Goal: Task Accomplishment & Management: Manage account settings

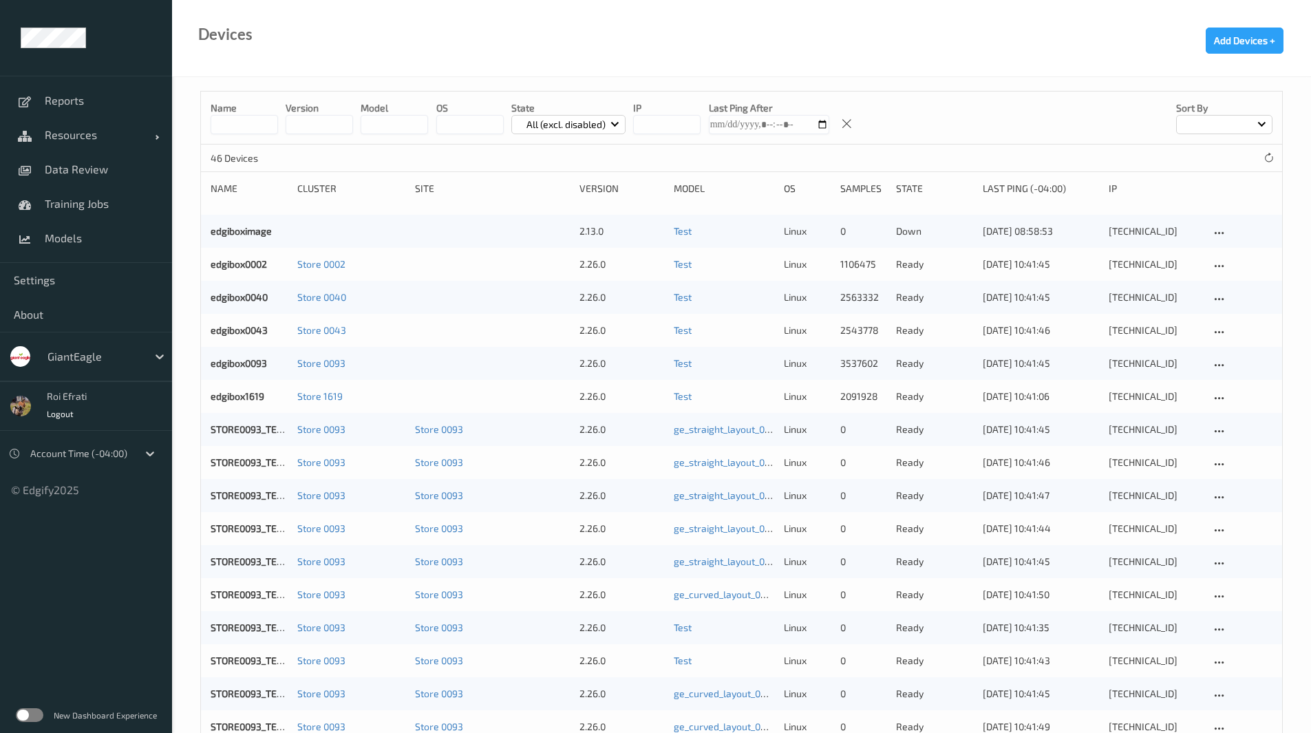
click at [30, 714] on label at bounding box center [30, 715] width 28 height 14
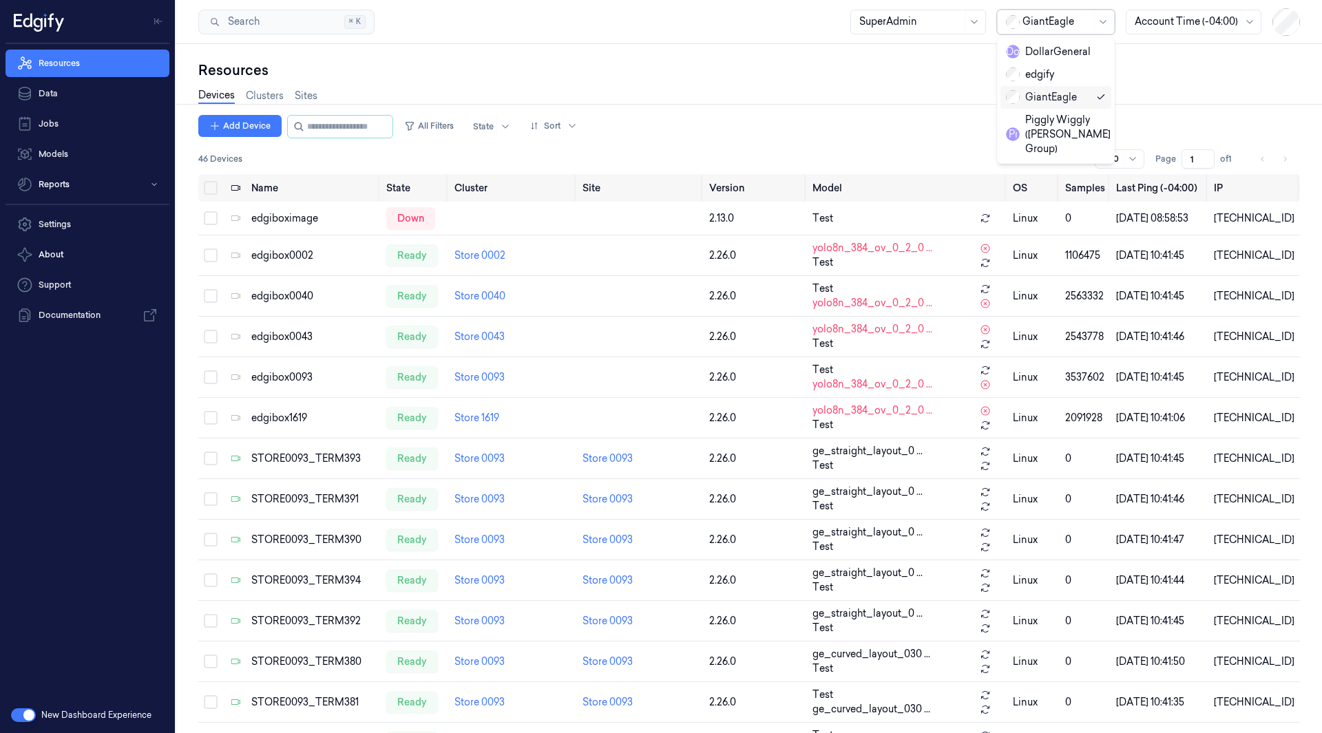
click at [1080, 28] on div at bounding box center [1056, 21] width 69 height 14
click at [1079, 47] on div "DollarGeneral" at bounding box center [1048, 52] width 85 height 14
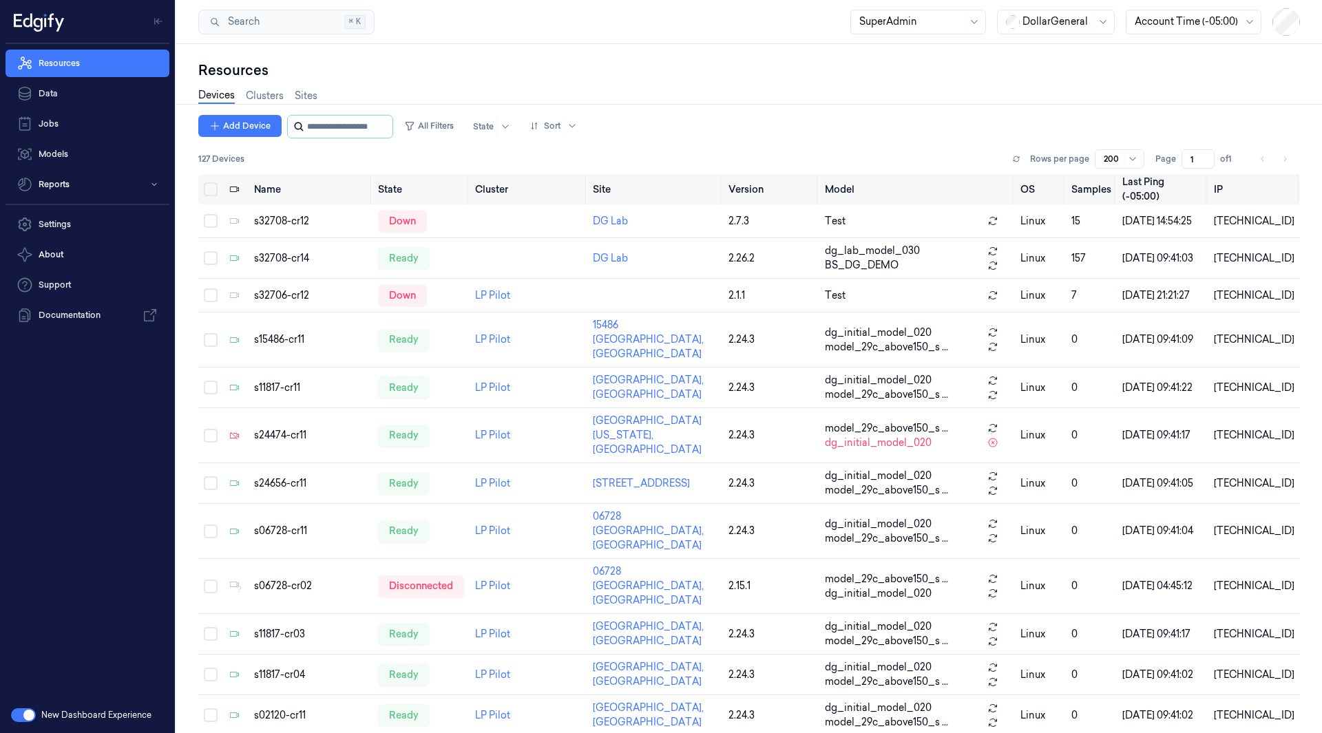
click at [327, 128] on input "string" at bounding box center [348, 127] width 83 height 22
click at [458, 131] on button "All Filters" at bounding box center [429, 126] width 61 height 22
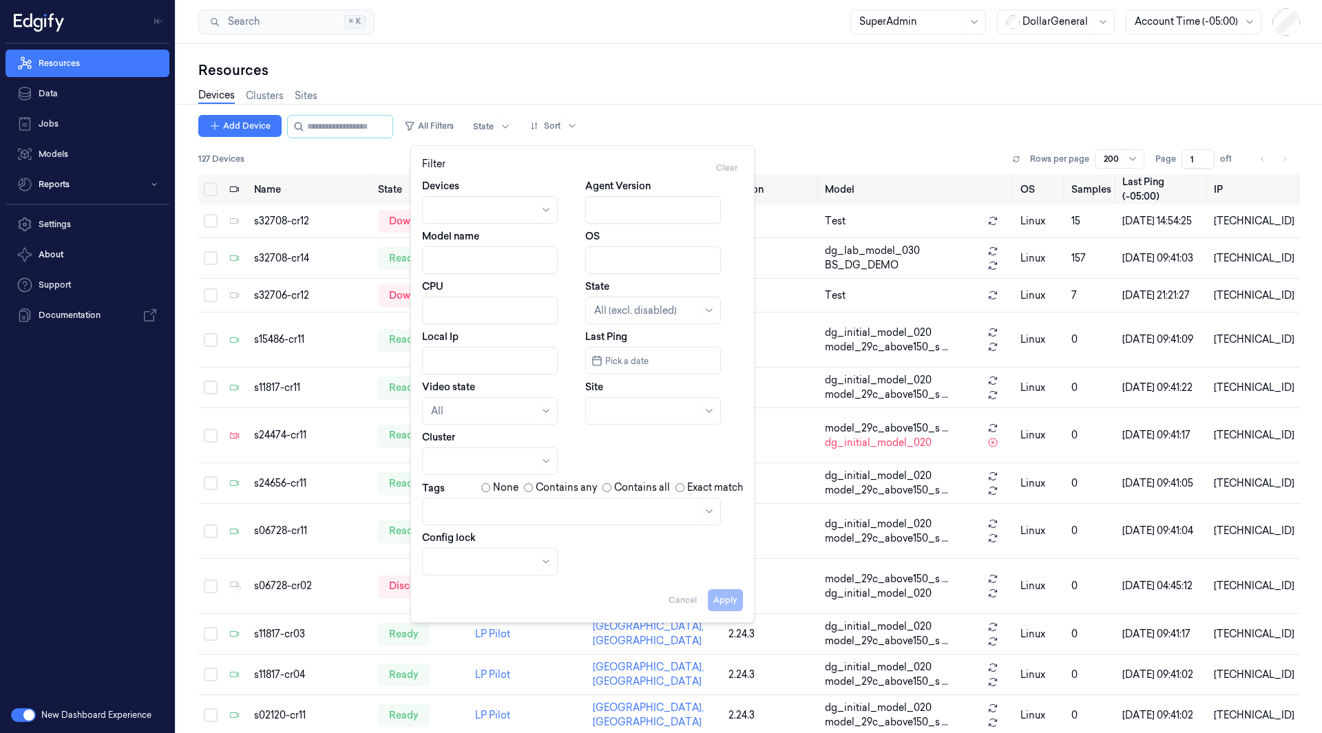
click at [479, 555] on div at bounding box center [482, 562] width 103 height 14
click at [467, 458] on div at bounding box center [482, 461] width 103 height 14
click at [469, 490] on div "LP Pilot" at bounding box center [491, 492] width 120 height 14
click at [728, 602] on button "Apply" at bounding box center [725, 600] width 35 height 22
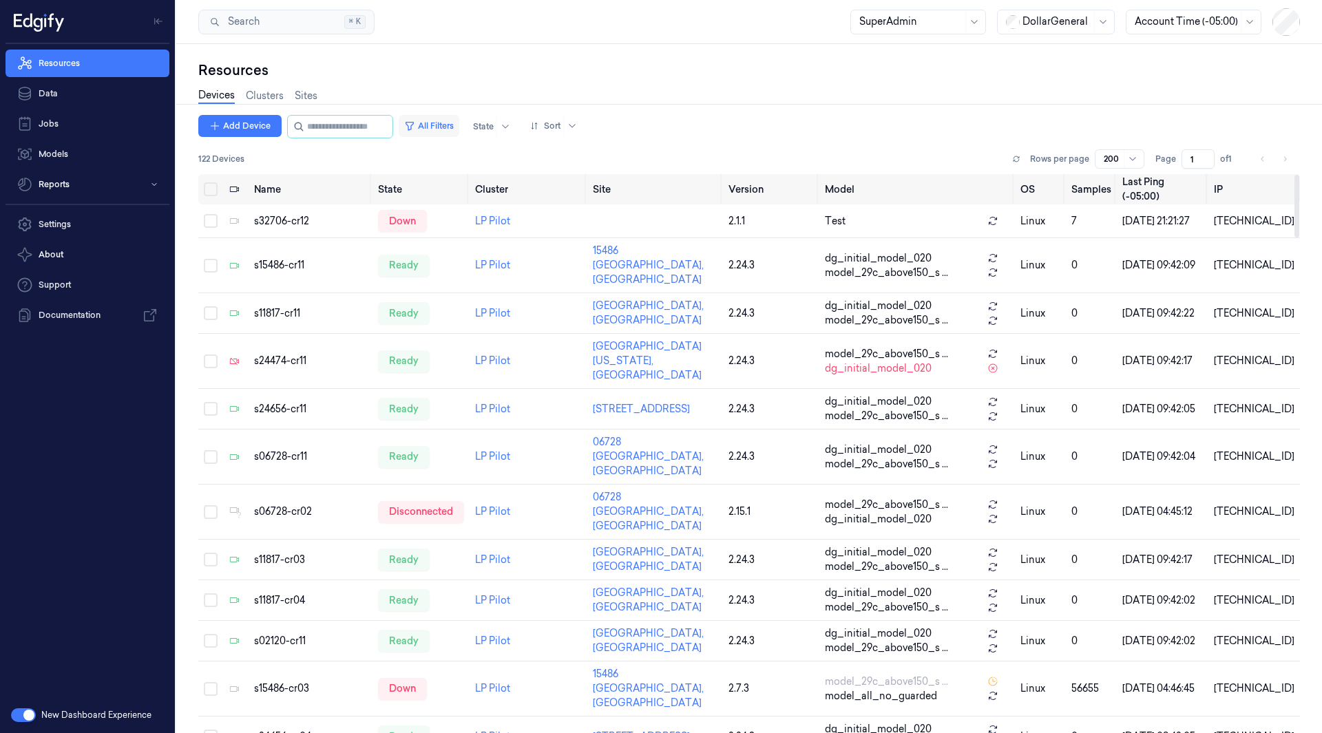
click at [451, 123] on button "All Filters" at bounding box center [429, 126] width 61 height 22
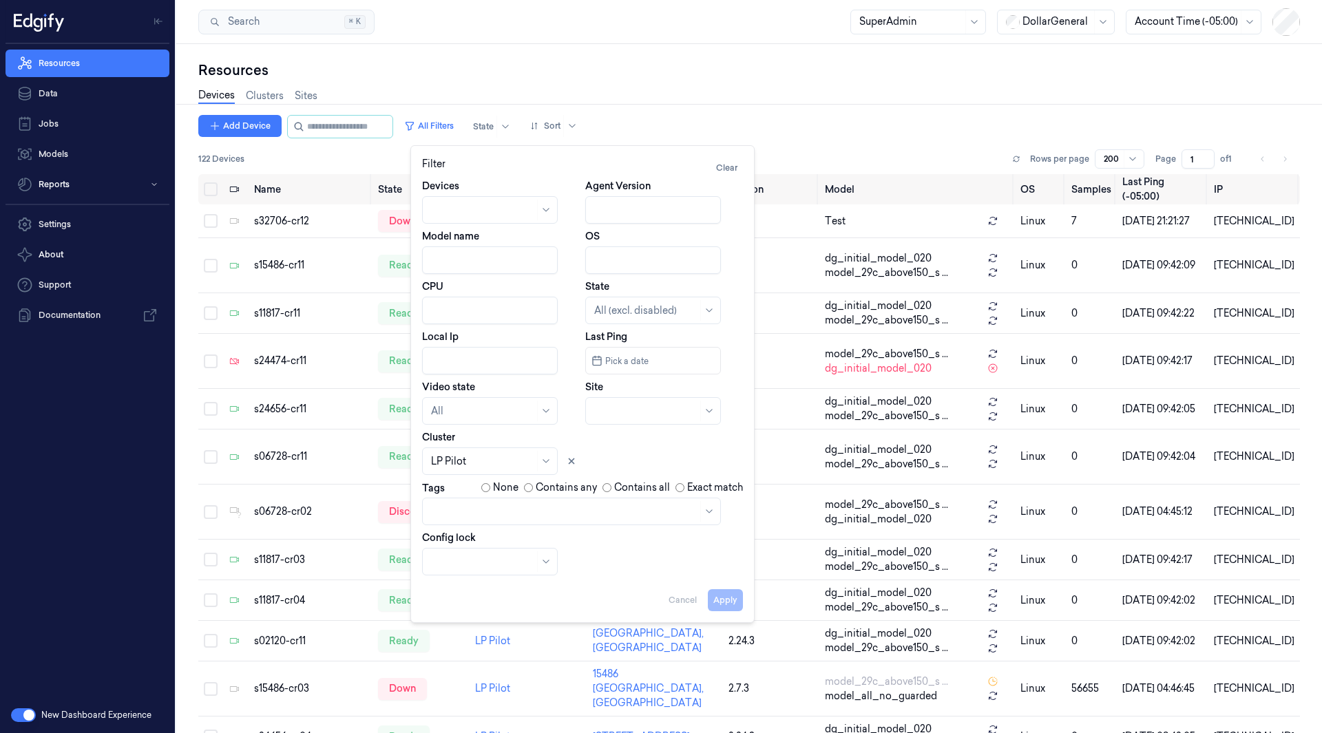
click at [622, 308] on div at bounding box center [645, 311] width 103 height 14
click at [628, 346] on div "Ready" at bounding box center [654, 342] width 120 height 14
click at [726, 602] on button "Apply" at bounding box center [725, 600] width 35 height 22
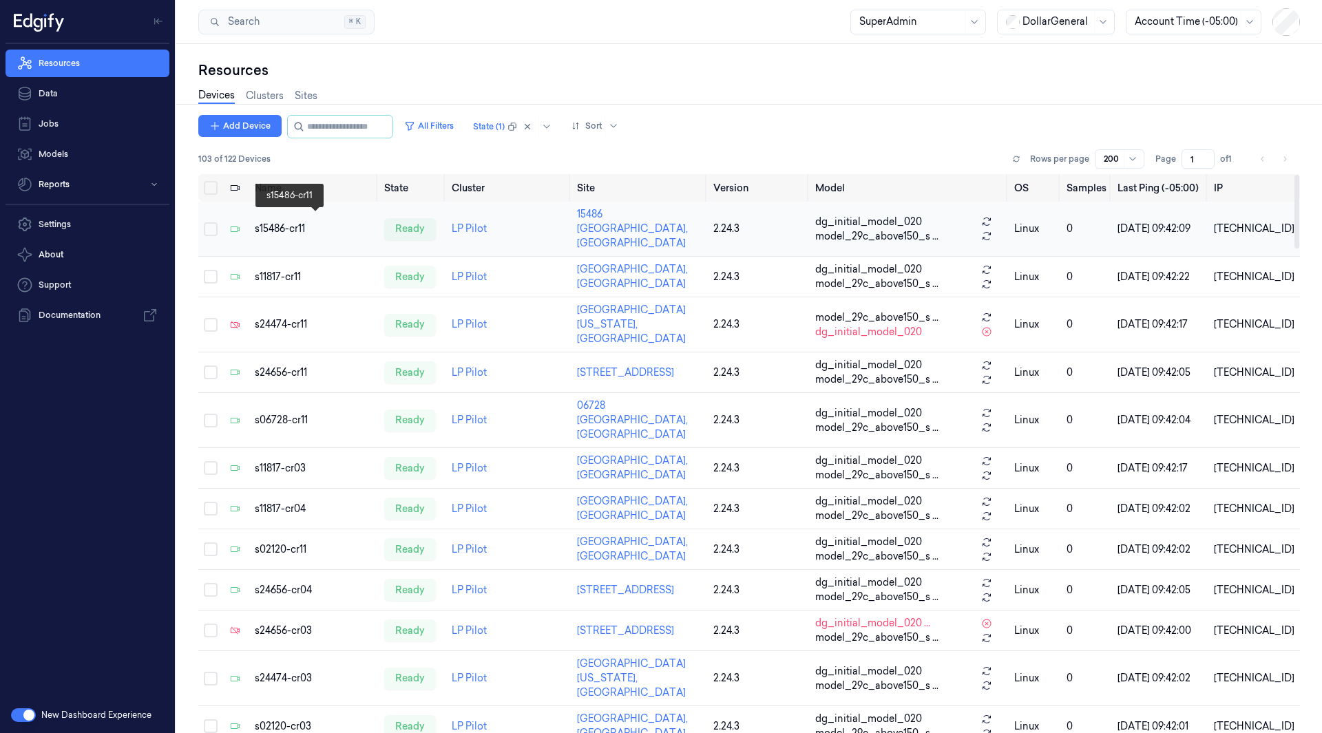
click at [279, 222] on div "s15486-cr11" at bounding box center [314, 229] width 118 height 14
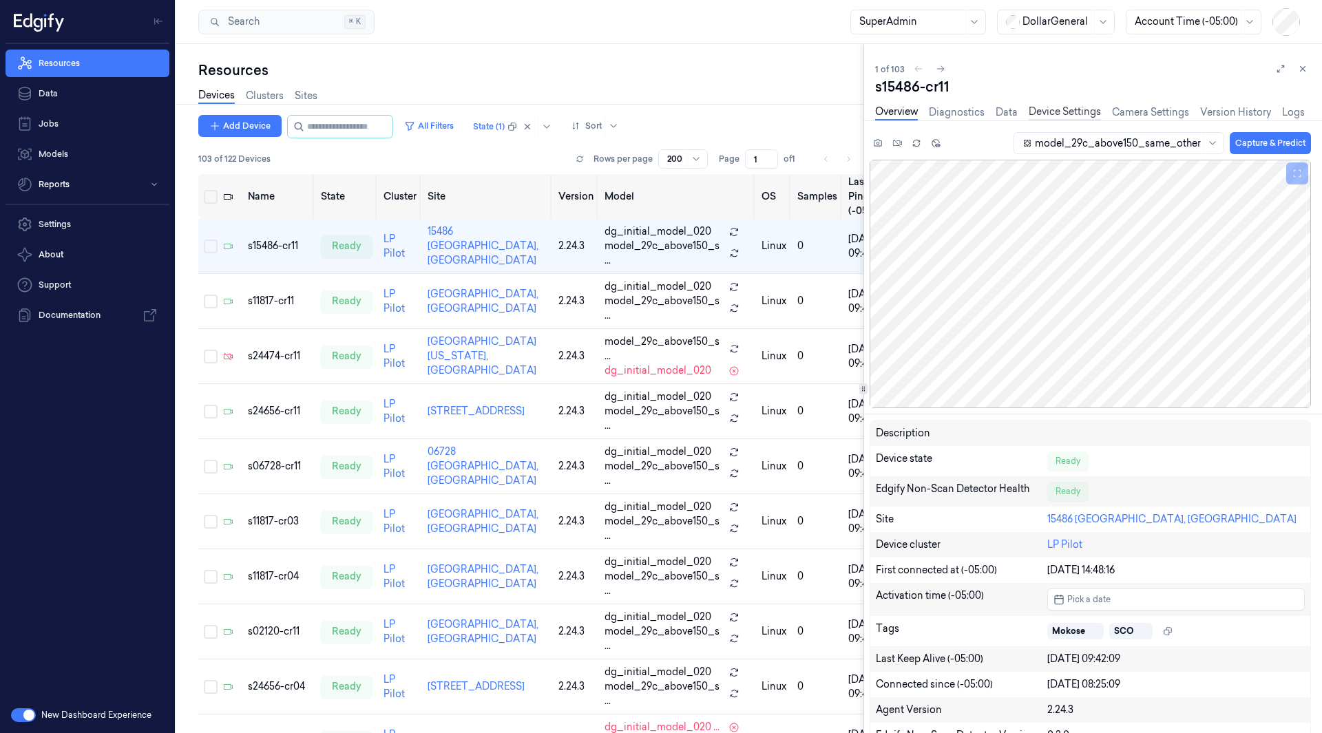
click at [1052, 110] on link "Device Settings" at bounding box center [1064, 113] width 72 height 16
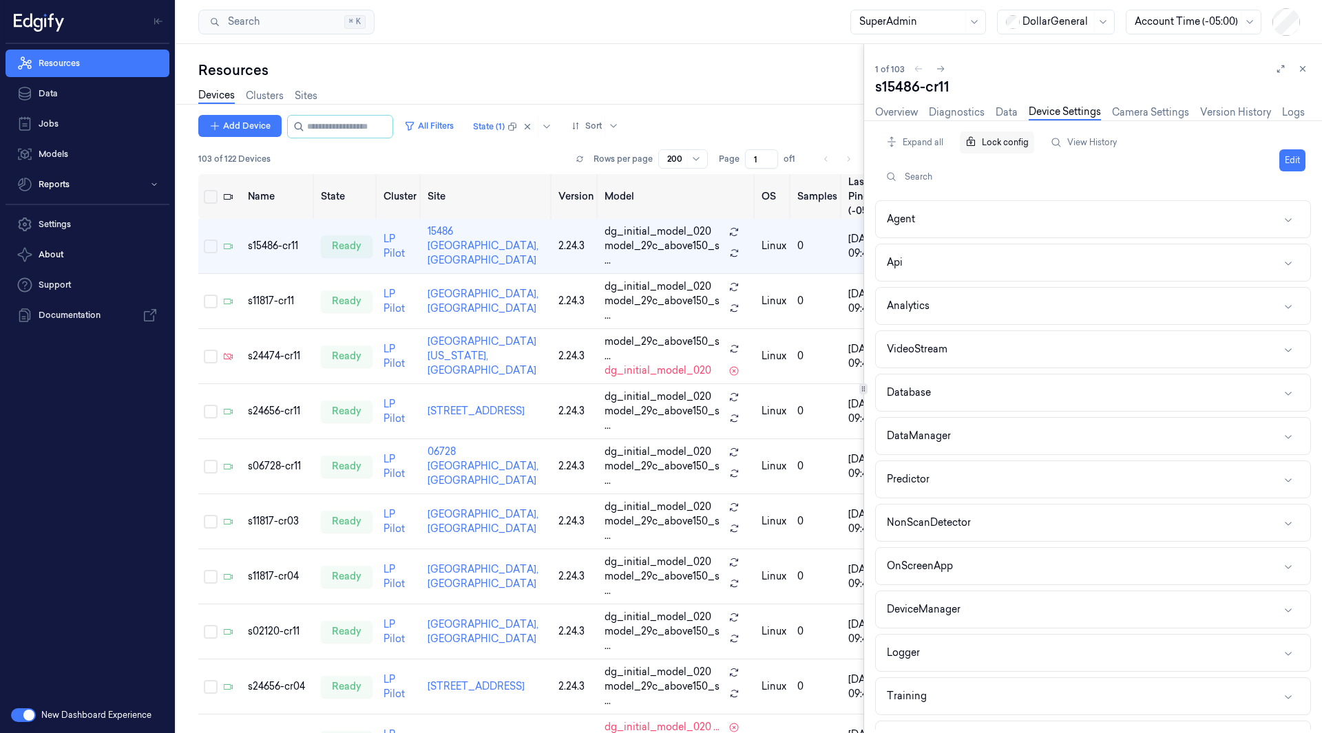
click at [1008, 147] on div "Lock config" at bounding box center [997, 142] width 74 height 26
click at [1008, 147] on div "Unlock config" at bounding box center [1001, 142] width 83 height 26
click at [1004, 145] on div "Lock config" at bounding box center [997, 142] width 74 height 26
click at [282, 294] on div "s11817-cr11" at bounding box center [279, 301] width 62 height 14
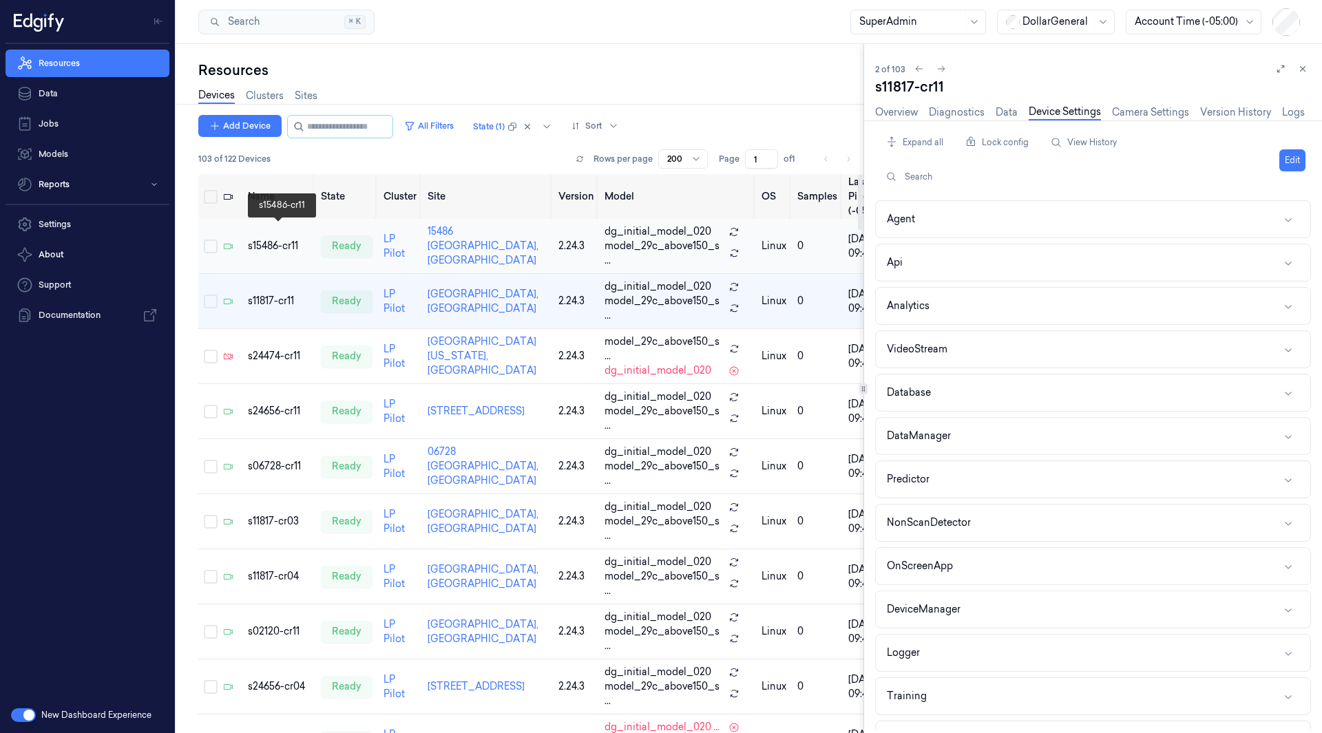
click at [282, 239] on div "s15486-cr11" at bounding box center [279, 246] width 62 height 14
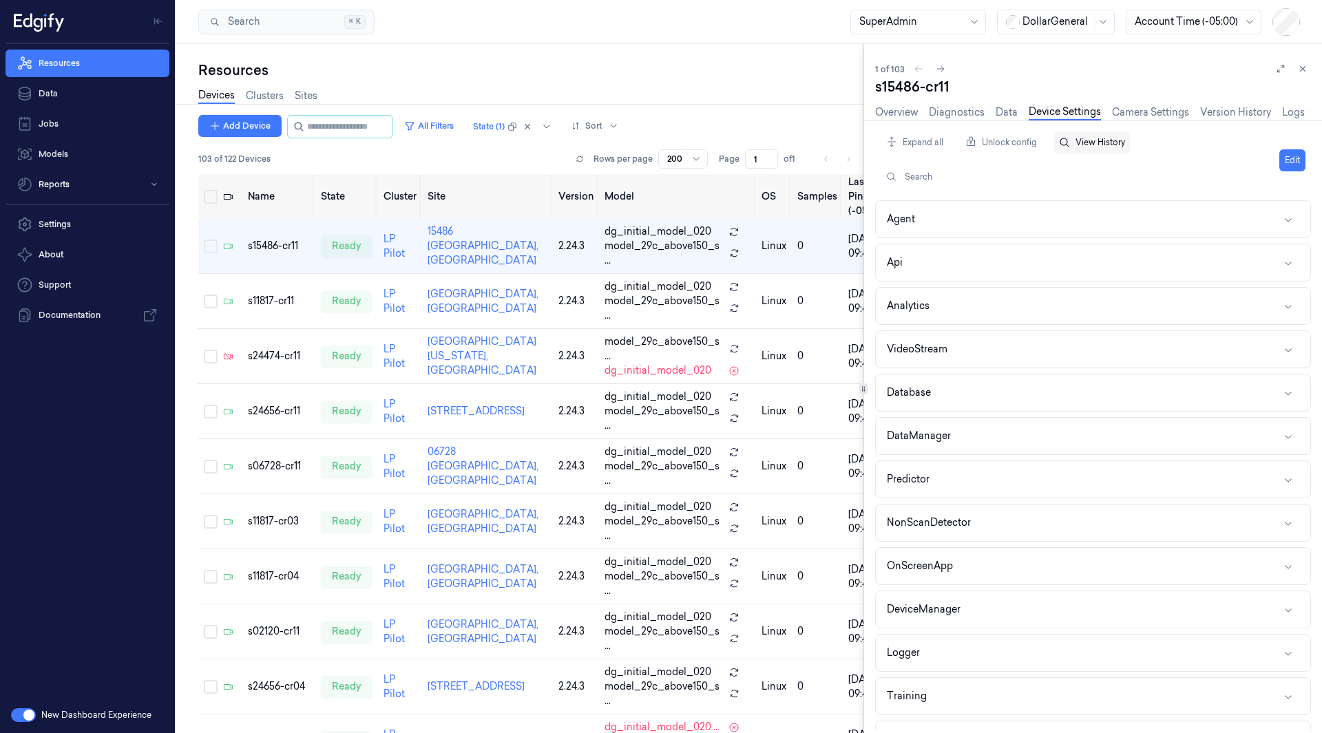
click at [1107, 144] on button "View History" at bounding box center [1091, 142] width 77 height 22
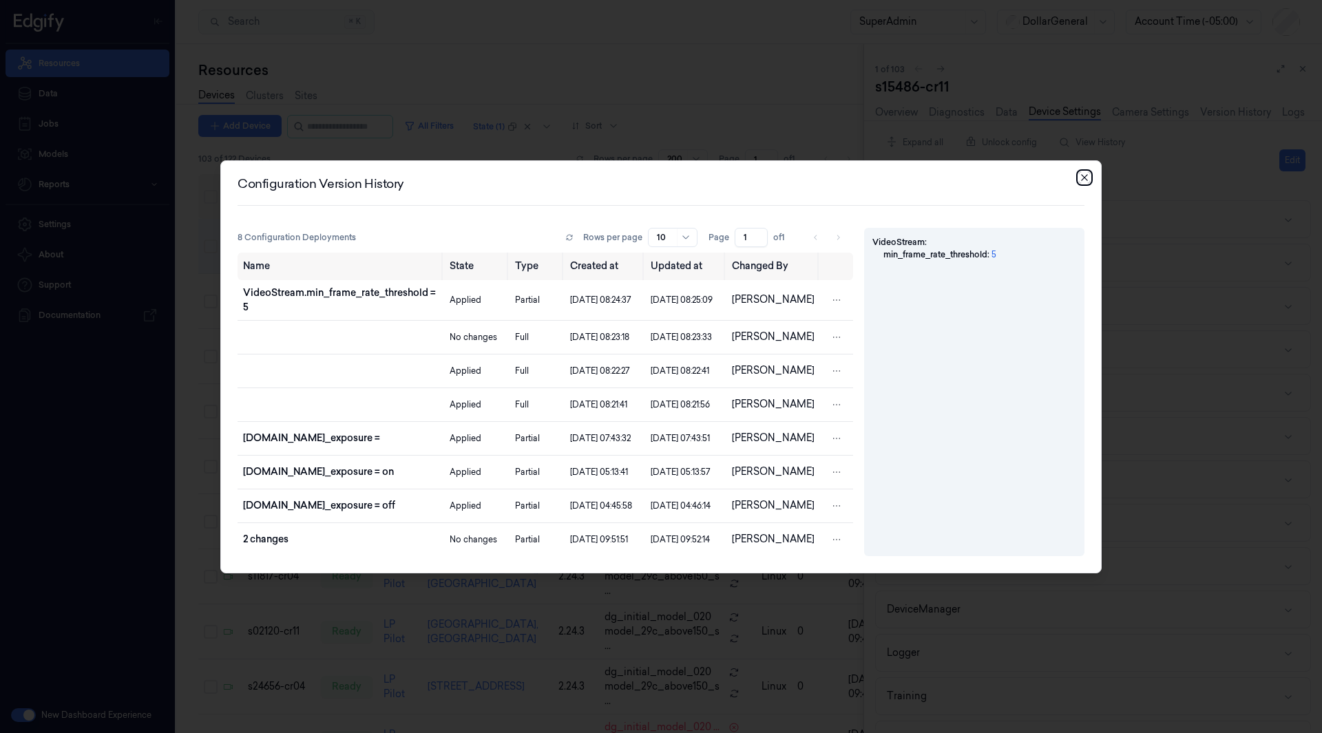
click at [1088, 172] on icon "button" at bounding box center [1084, 177] width 11 height 11
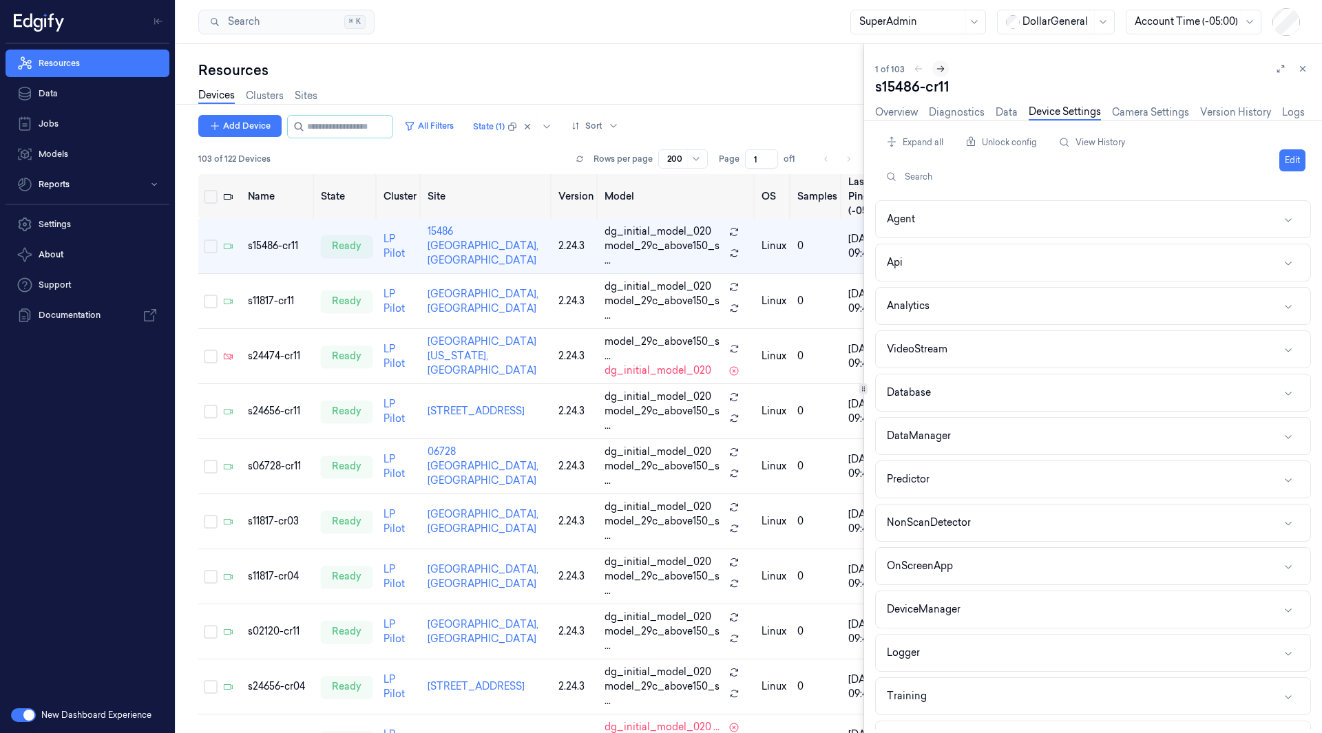
click at [938, 67] on icon at bounding box center [940, 69] width 10 height 10
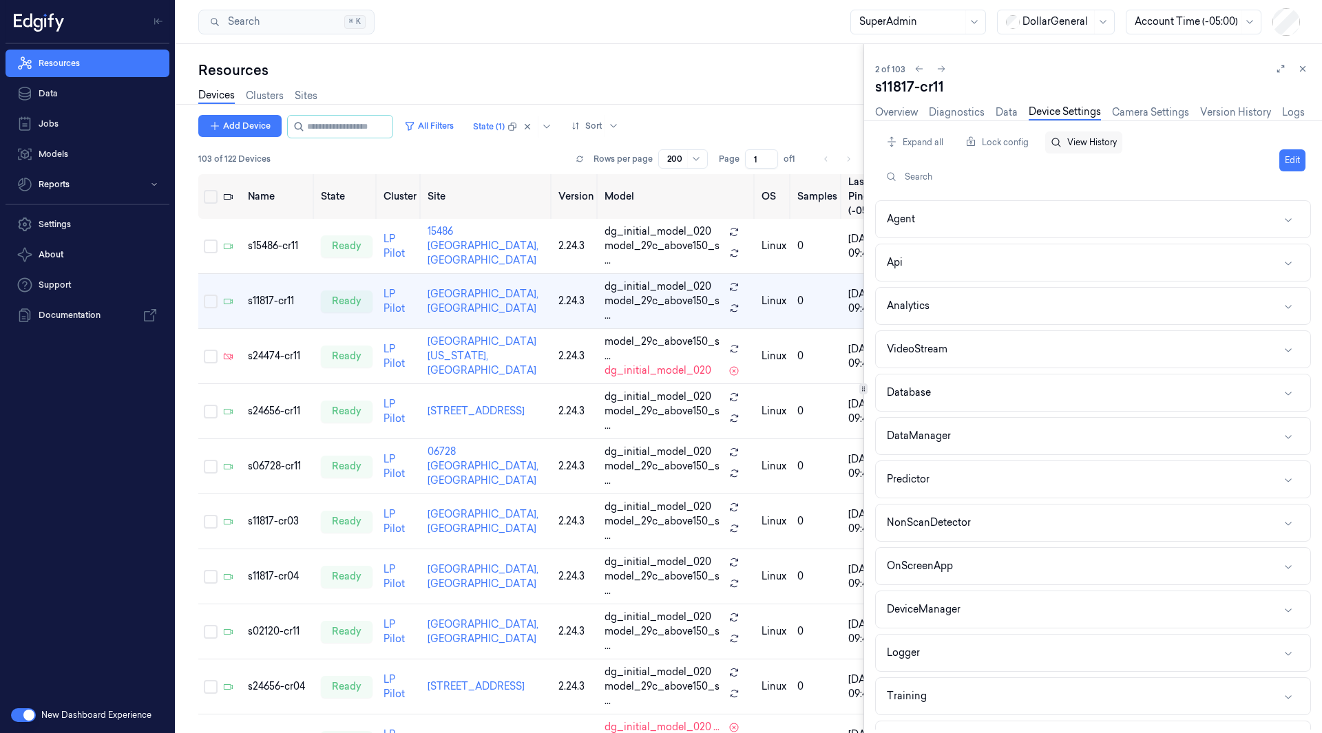
click at [1086, 138] on button "View History" at bounding box center [1083, 142] width 77 height 22
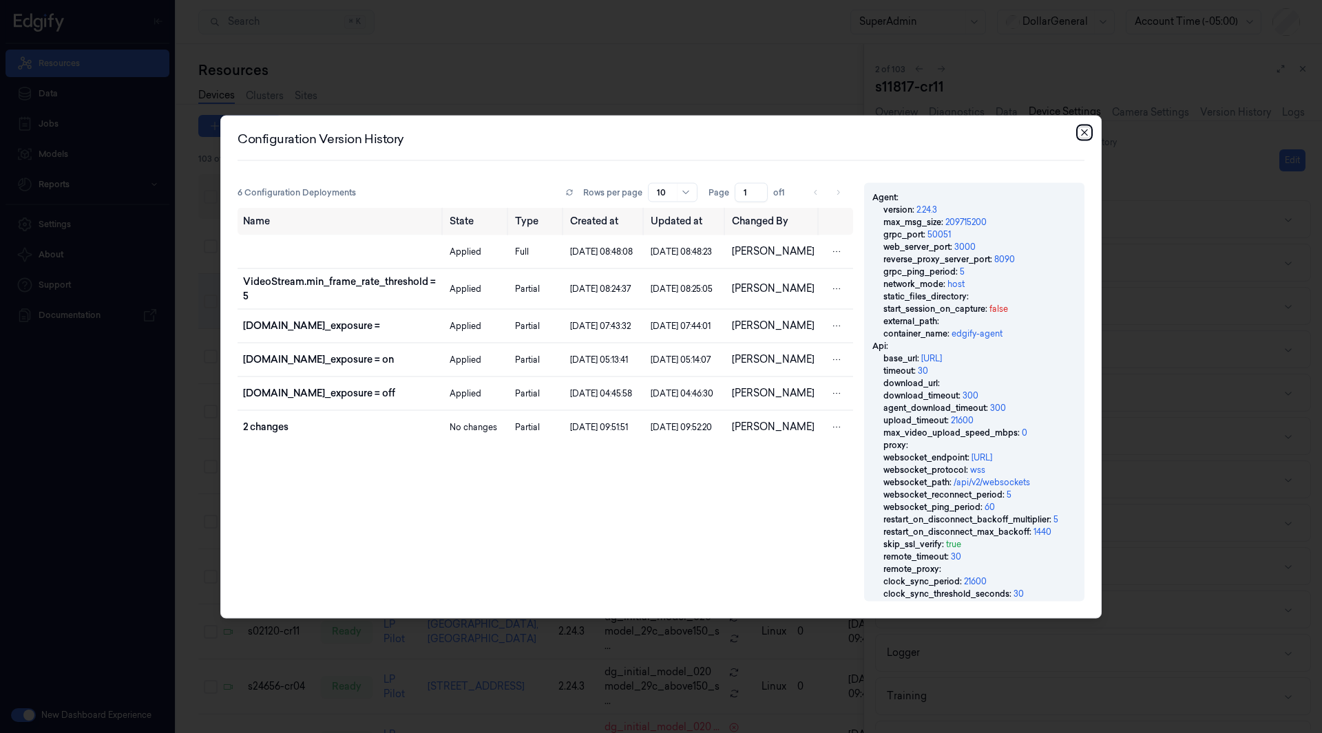
click at [1081, 131] on icon "button" at bounding box center [1084, 132] width 11 height 11
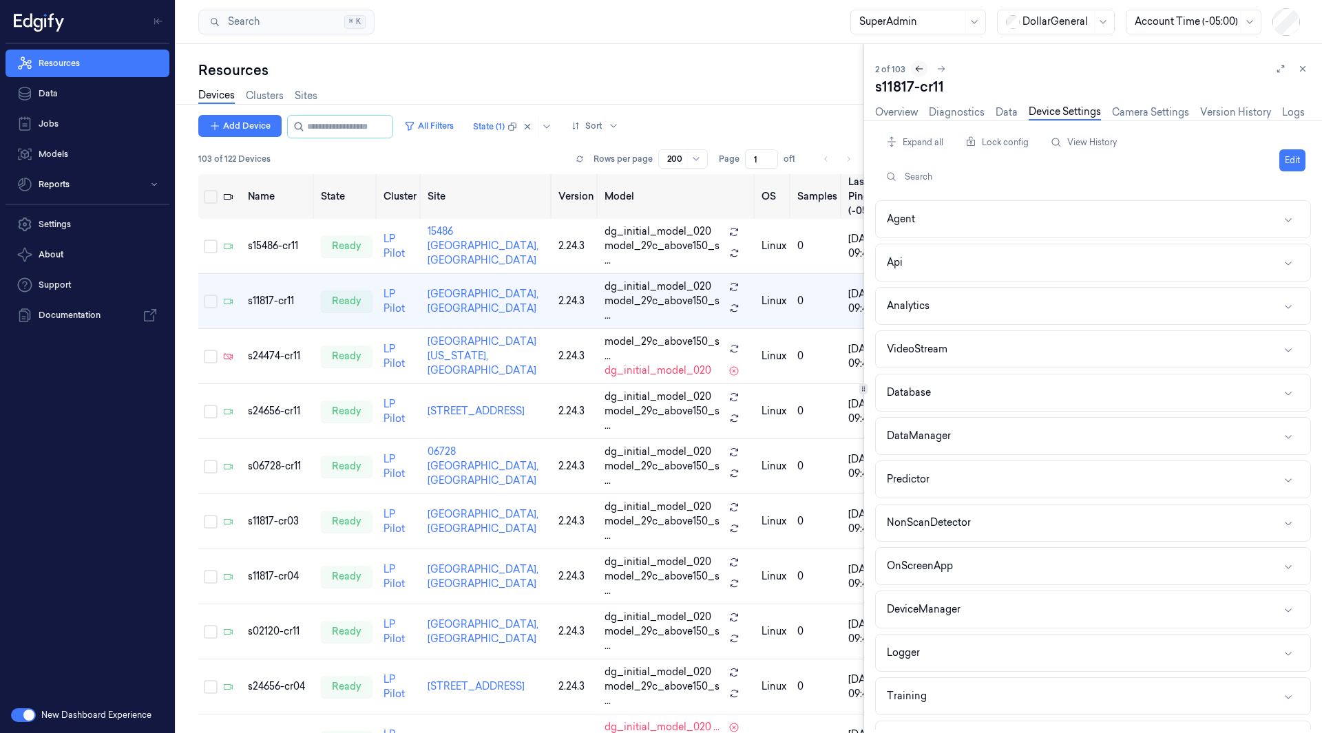
click at [917, 70] on icon at bounding box center [919, 69] width 10 height 10
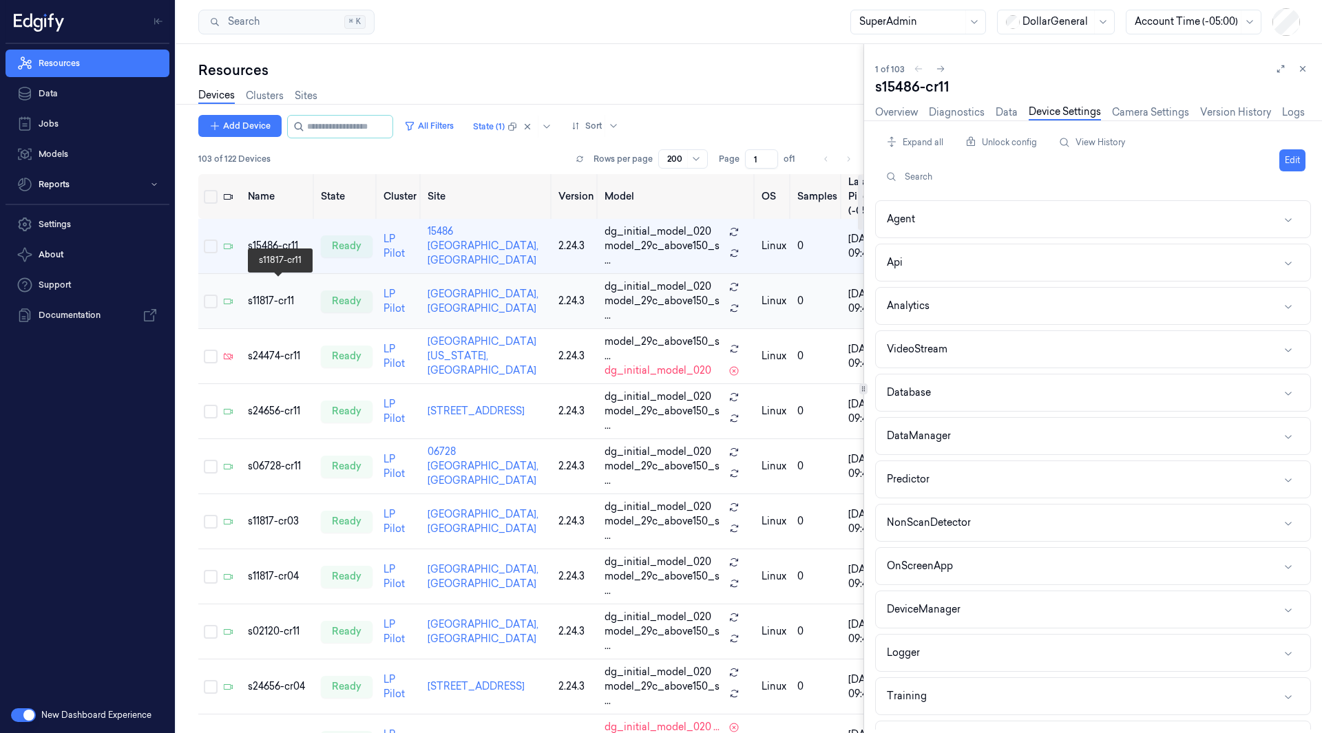
click at [265, 294] on div "s11817-cr11" at bounding box center [279, 301] width 62 height 14
click at [269, 239] on div "s15486-cr11" at bounding box center [279, 246] width 62 height 14
click at [995, 147] on div "Unlock config" at bounding box center [1001, 142] width 83 height 26
click at [944, 72] on button at bounding box center [940, 69] width 17 height 17
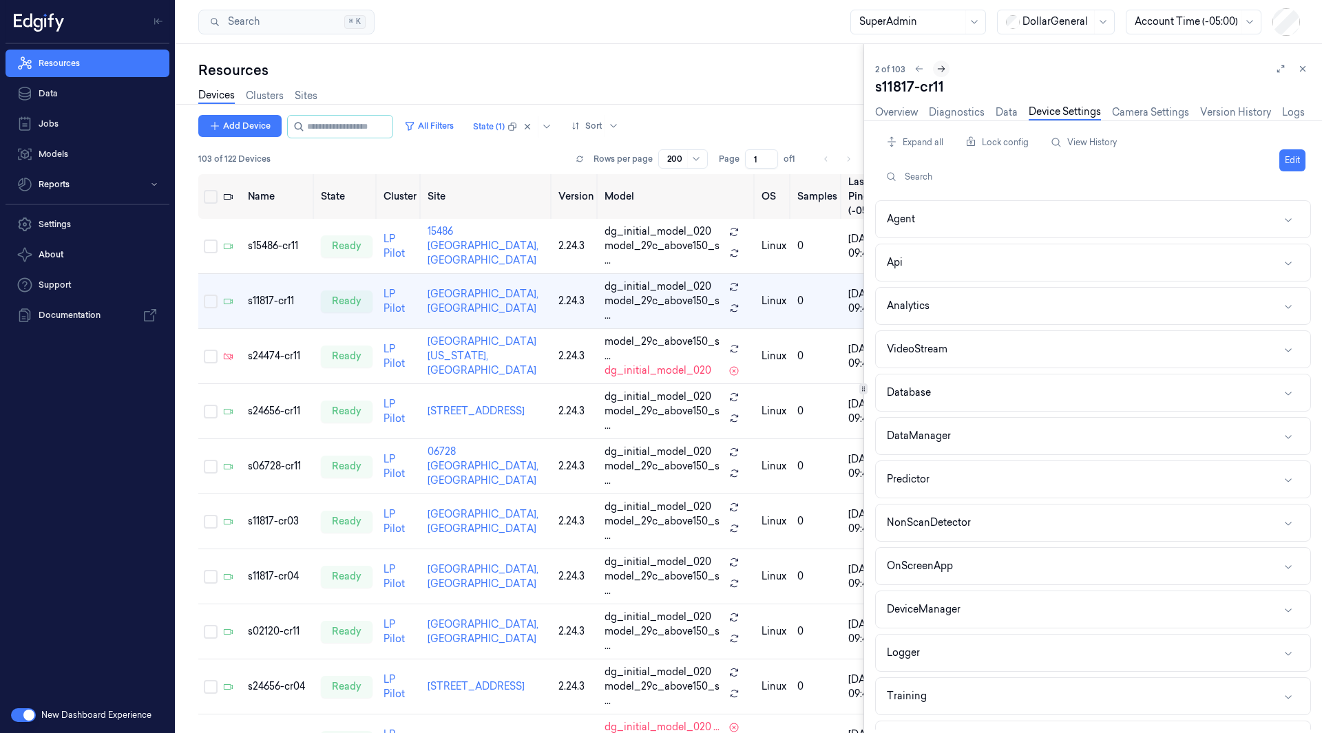
click at [942, 72] on icon at bounding box center [941, 69] width 10 height 10
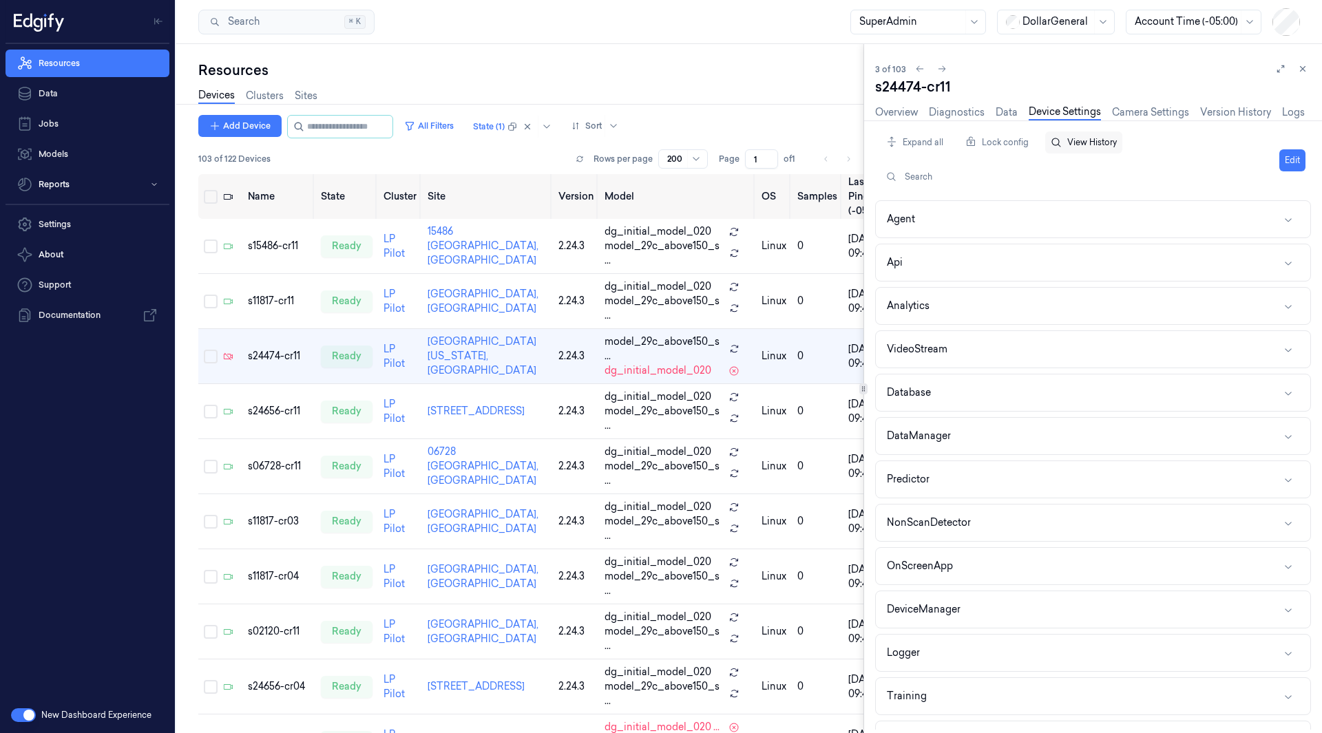
click at [1088, 143] on button "View History" at bounding box center [1083, 142] width 77 height 22
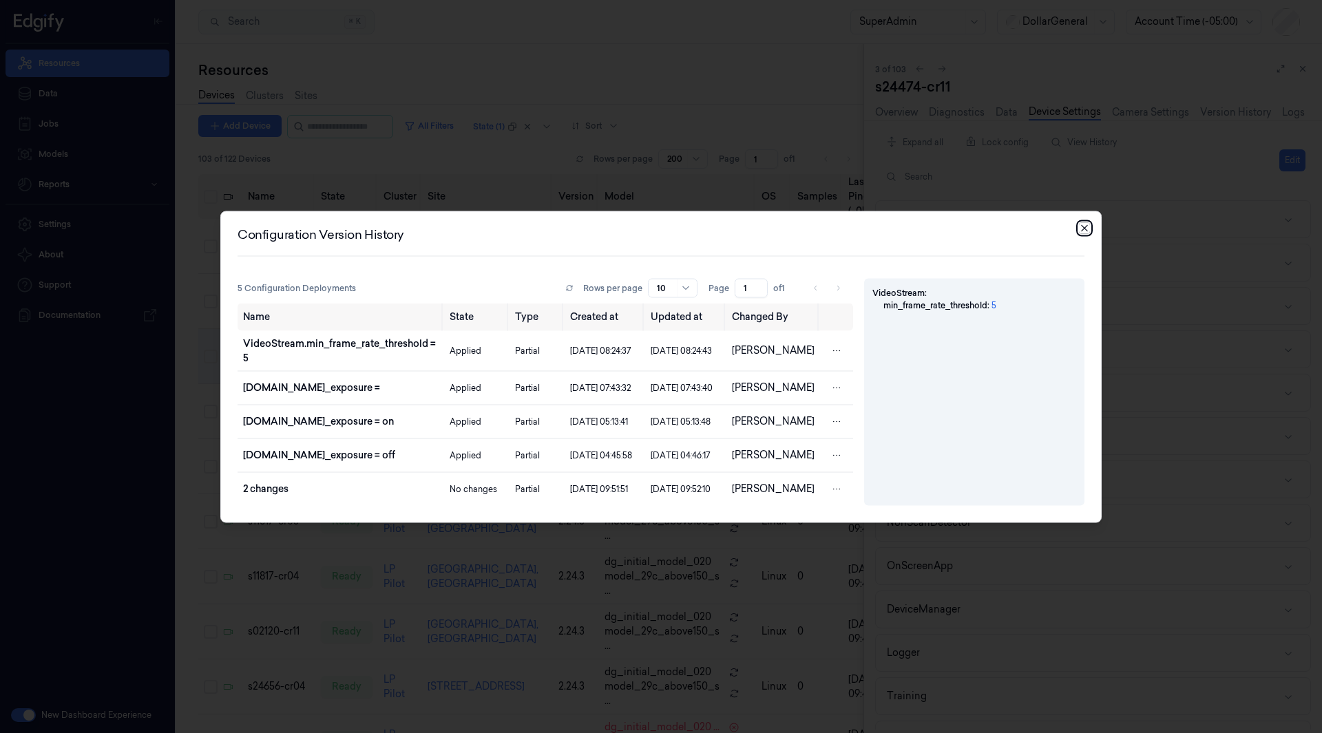
click at [1085, 224] on icon "button" at bounding box center [1084, 227] width 6 height 6
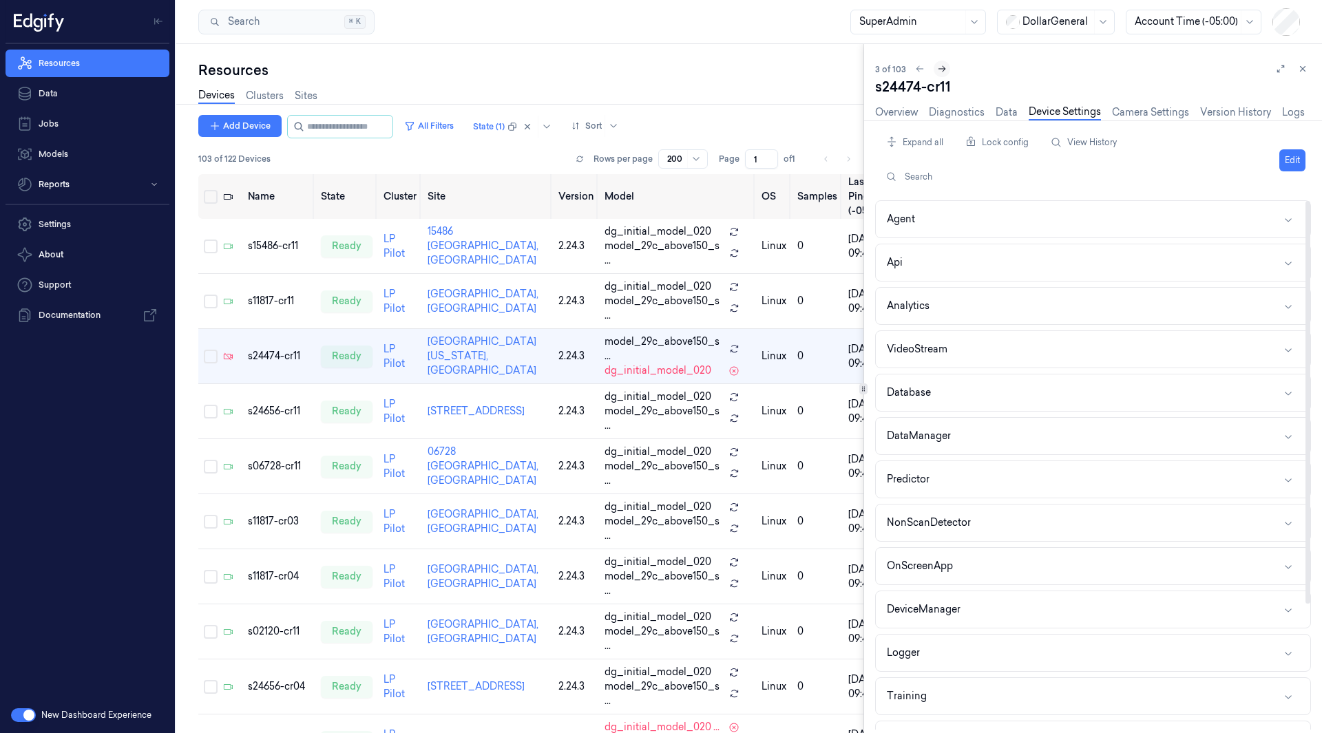
click at [938, 67] on icon at bounding box center [942, 69] width 10 height 10
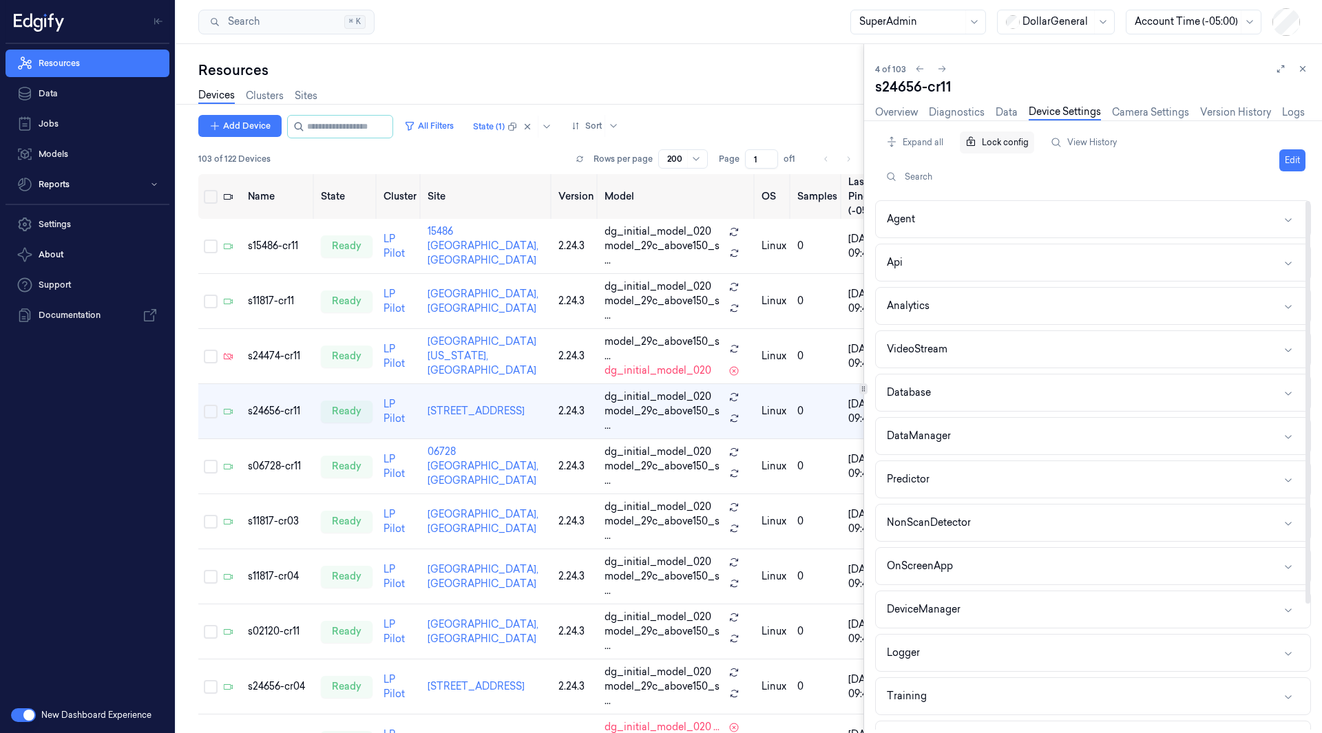
click at [1002, 143] on div "Lock config" at bounding box center [997, 142] width 74 height 26
click at [1007, 139] on div "Unlock config" at bounding box center [1001, 142] width 83 height 26
click at [1076, 138] on button "View History" at bounding box center [1083, 142] width 77 height 22
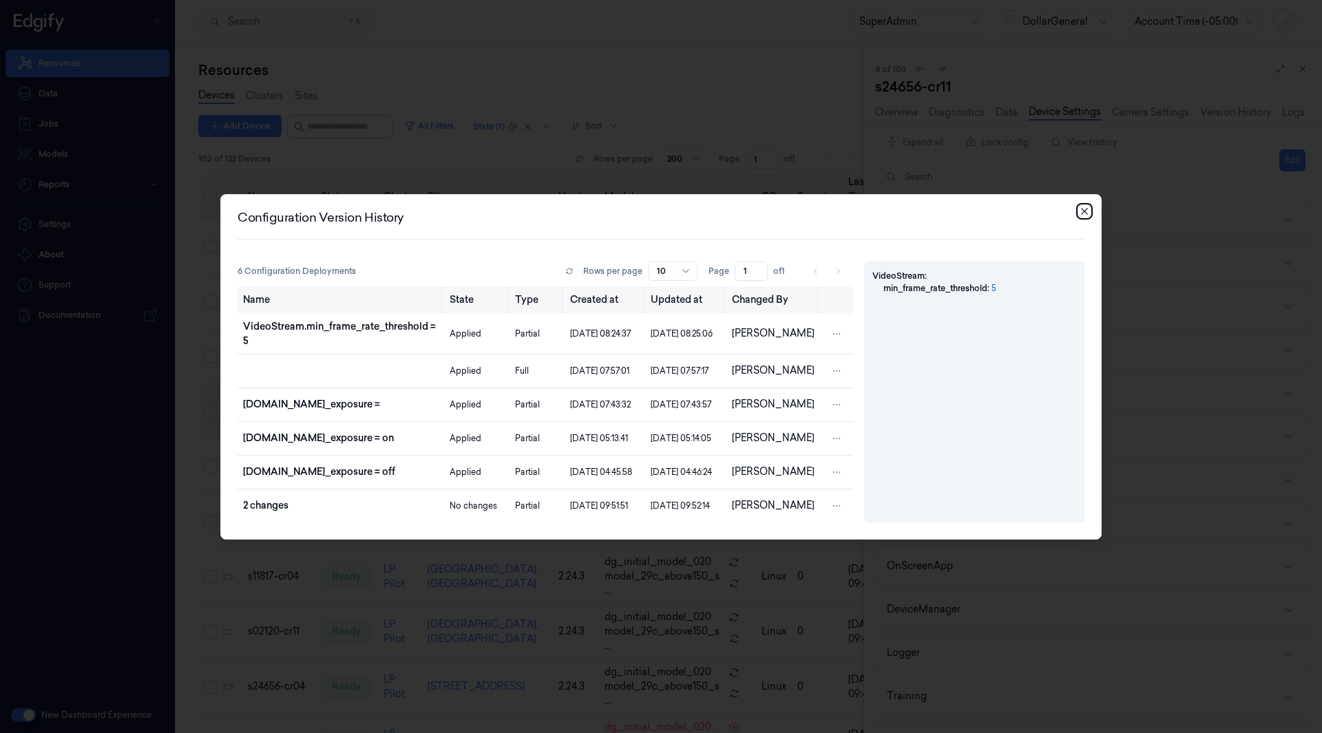
click at [1084, 206] on icon "button" at bounding box center [1084, 211] width 11 height 11
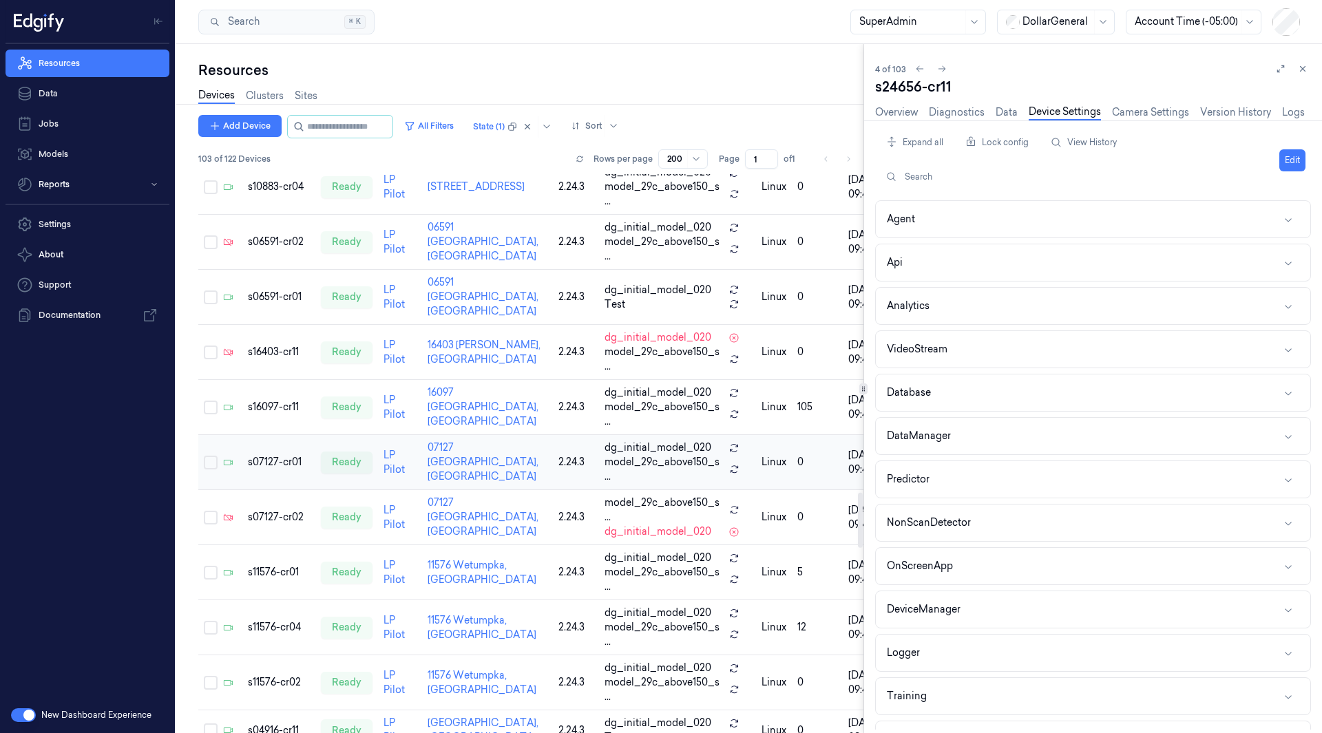
scroll to position [3442, 0]
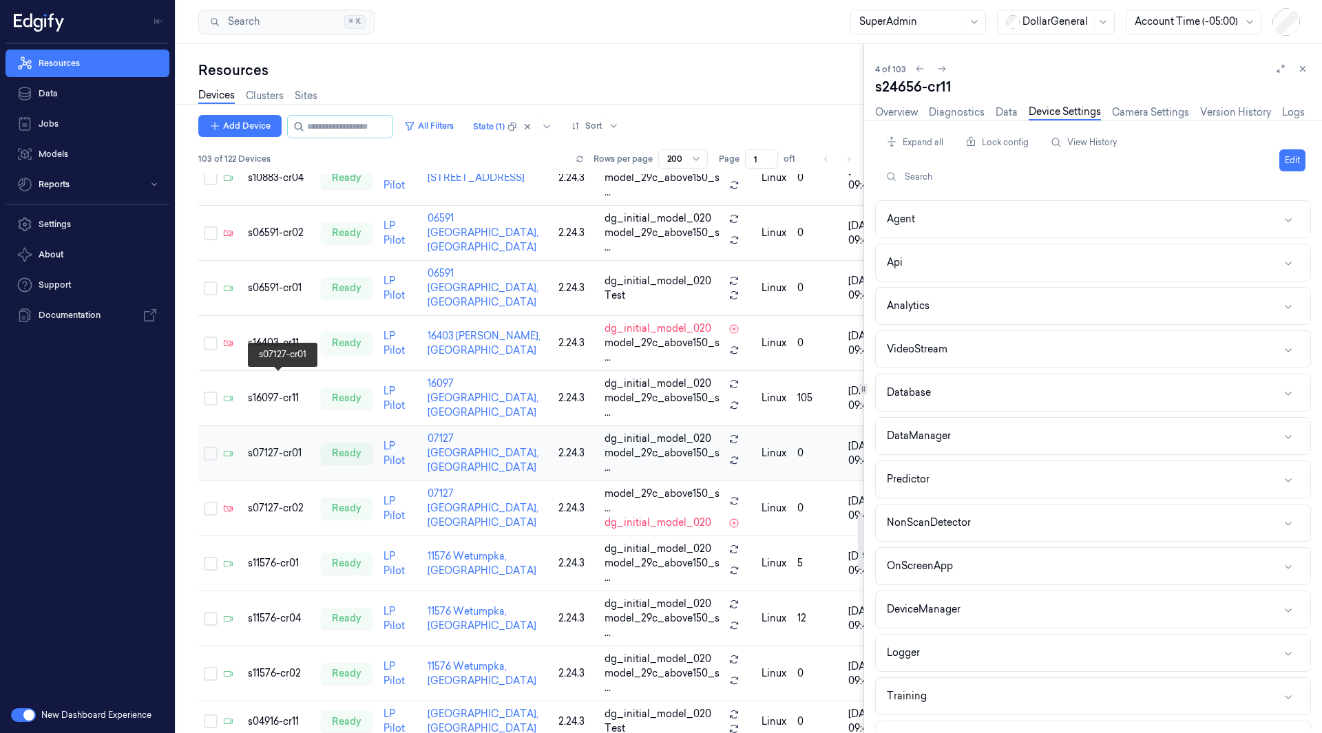
click at [265, 446] on div "s07127-cr01" at bounding box center [279, 453] width 62 height 14
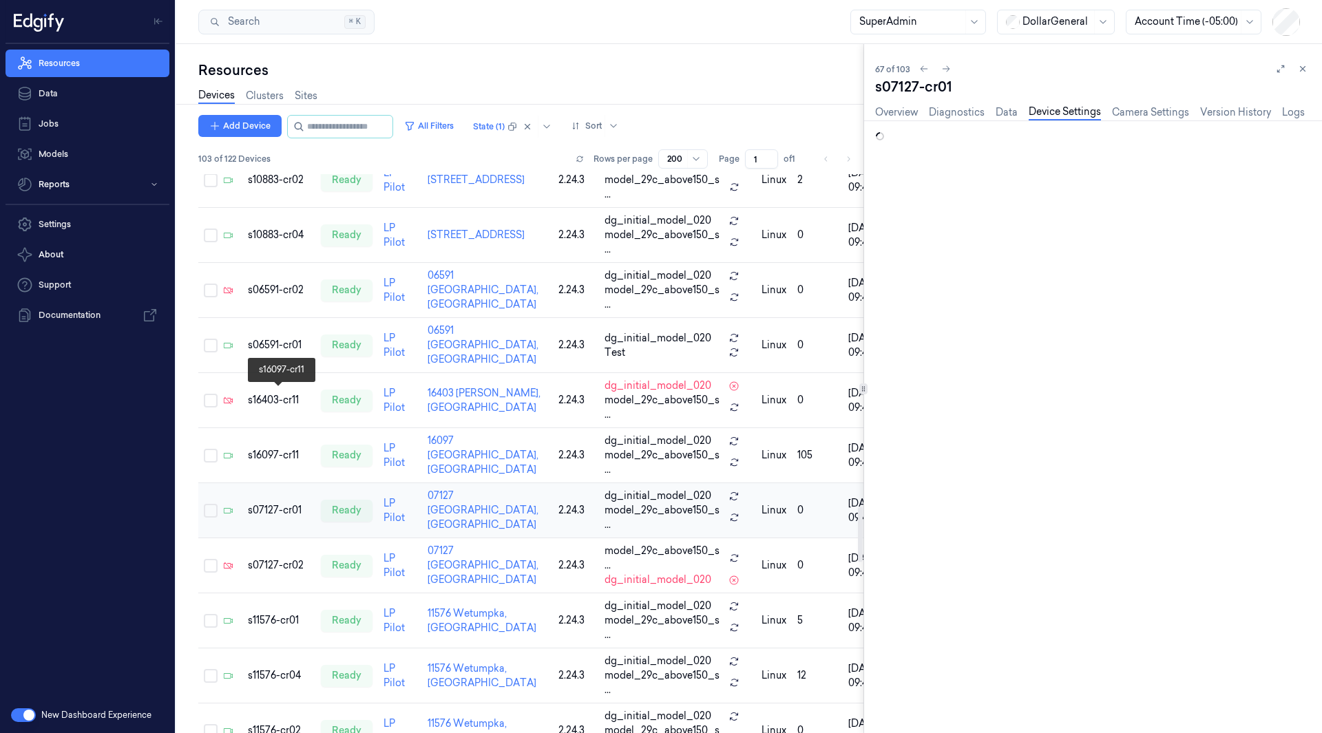
scroll to position [3369, 0]
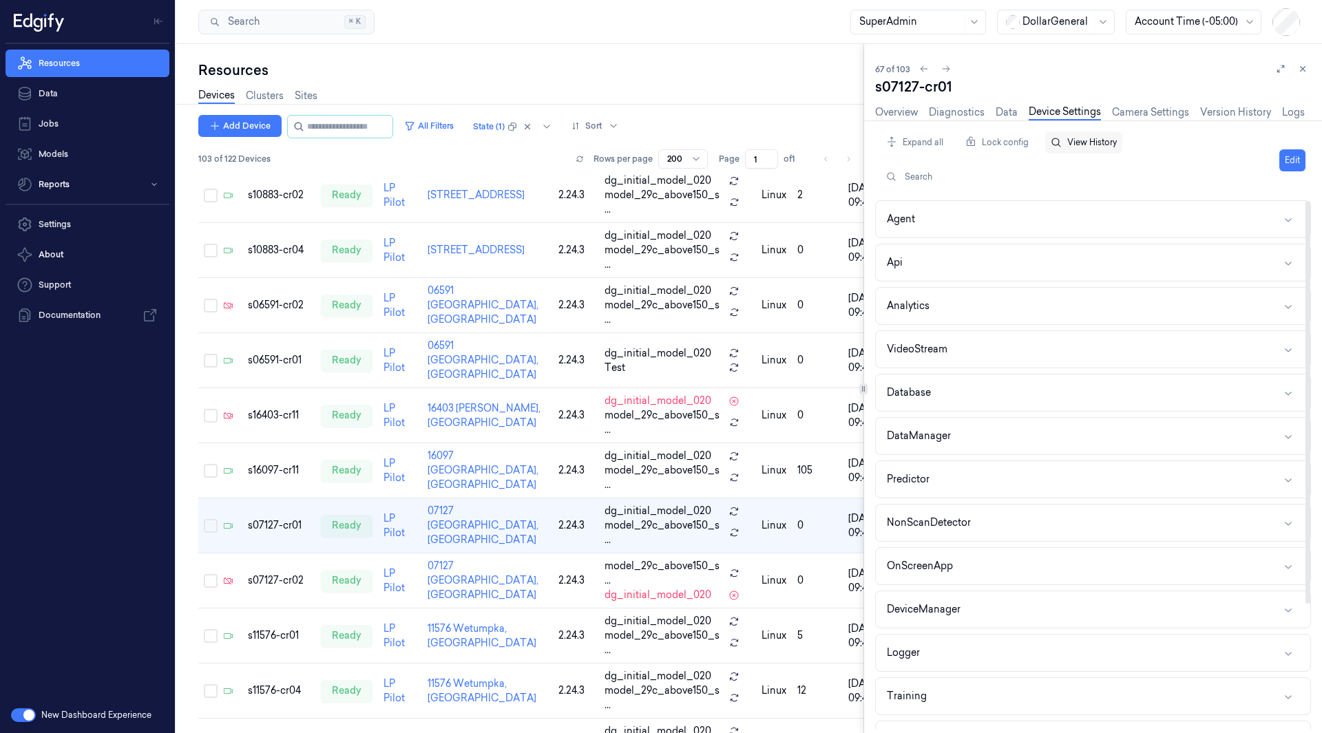
click at [1085, 149] on button "View History" at bounding box center [1083, 142] width 77 height 22
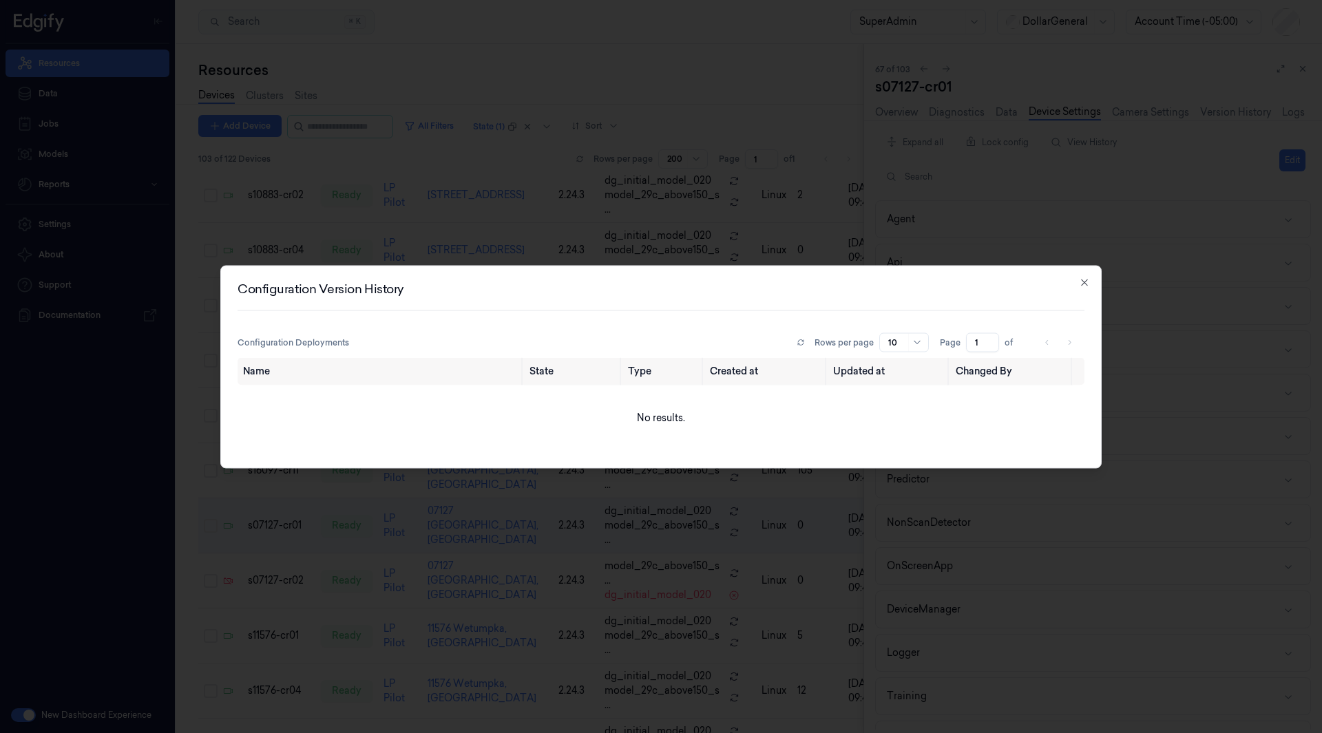
drag, startPoint x: 238, startPoint y: 343, endPoint x: 365, endPoint y: 343, distance: 126.7
click at [365, 343] on div "Configuration Deployments Rows per page 10 Page 1 of" at bounding box center [660, 341] width 847 height 19
click at [1083, 282] on icon "button" at bounding box center [1084, 282] width 11 height 11
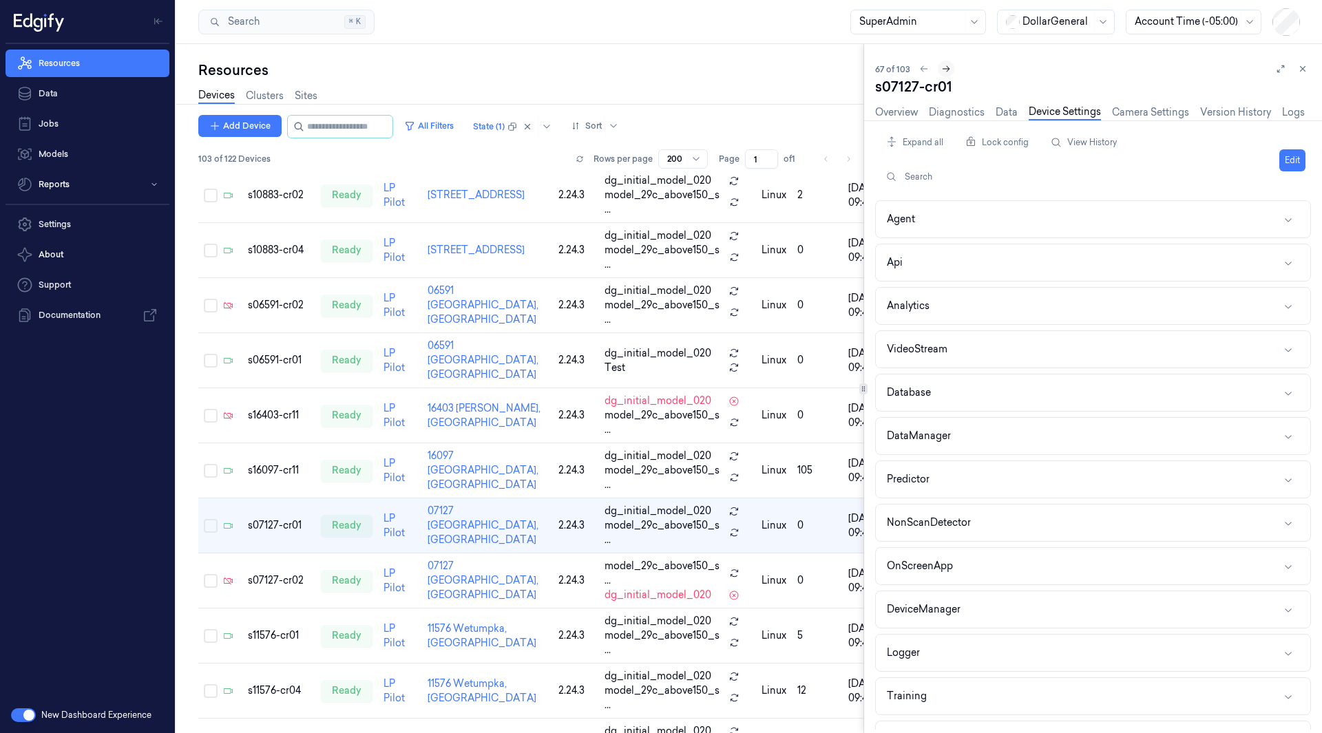
click at [943, 69] on icon at bounding box center [946, 69] width 8 height 6
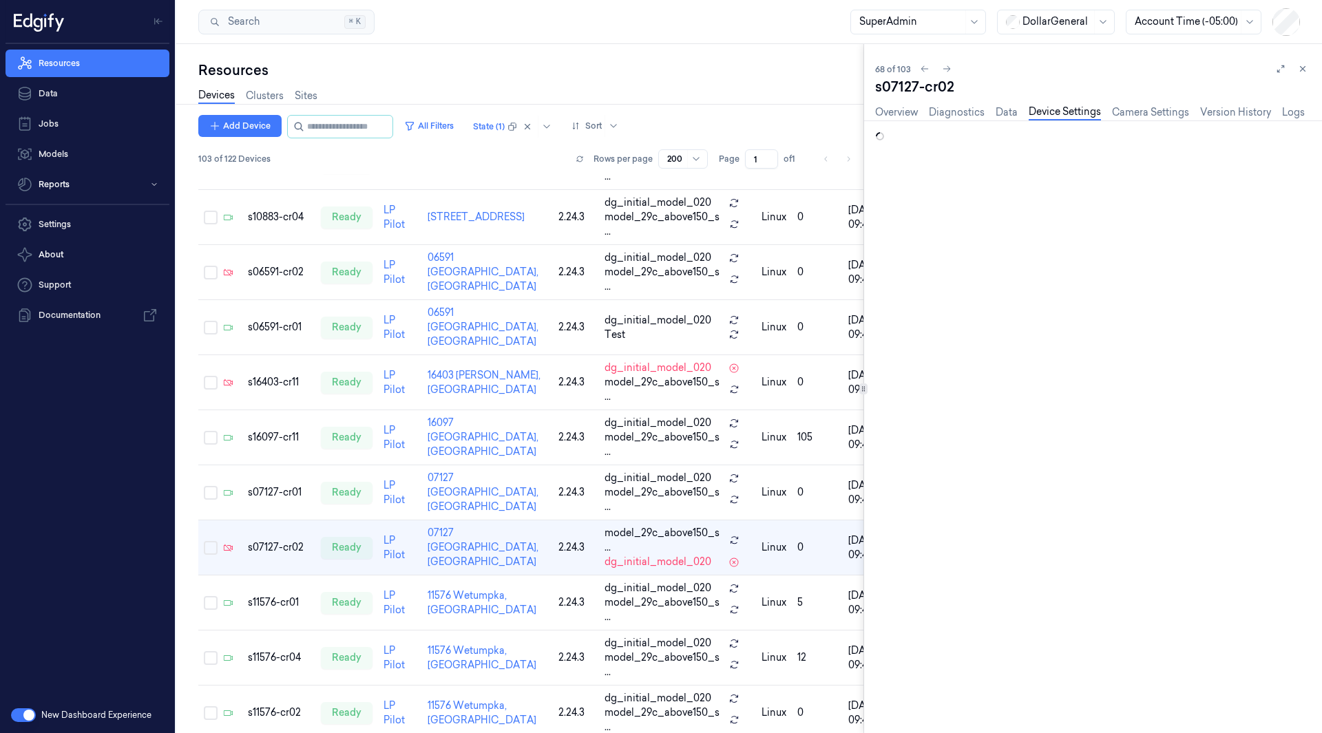
scroll to position [3424, 0]
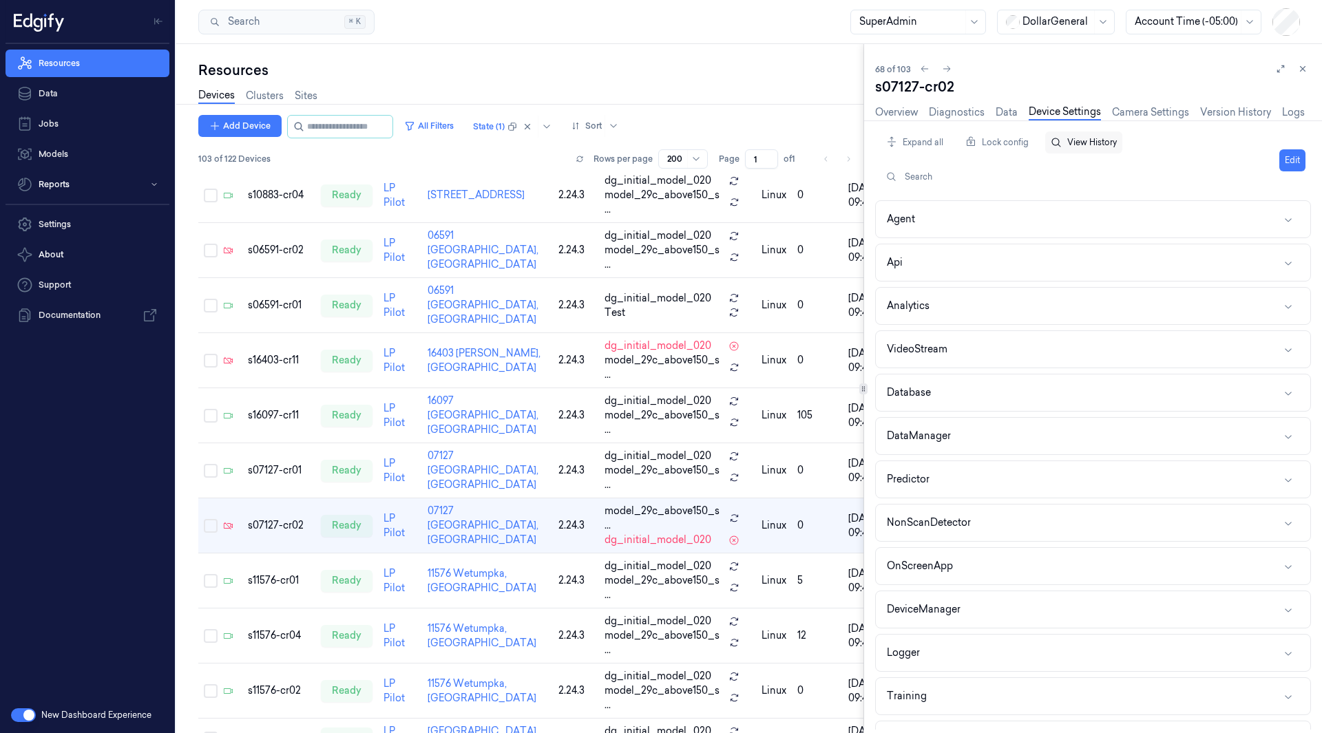
click at [1082, 146] on button "View History" at bounding box center [1083, 142] width 77 height 22
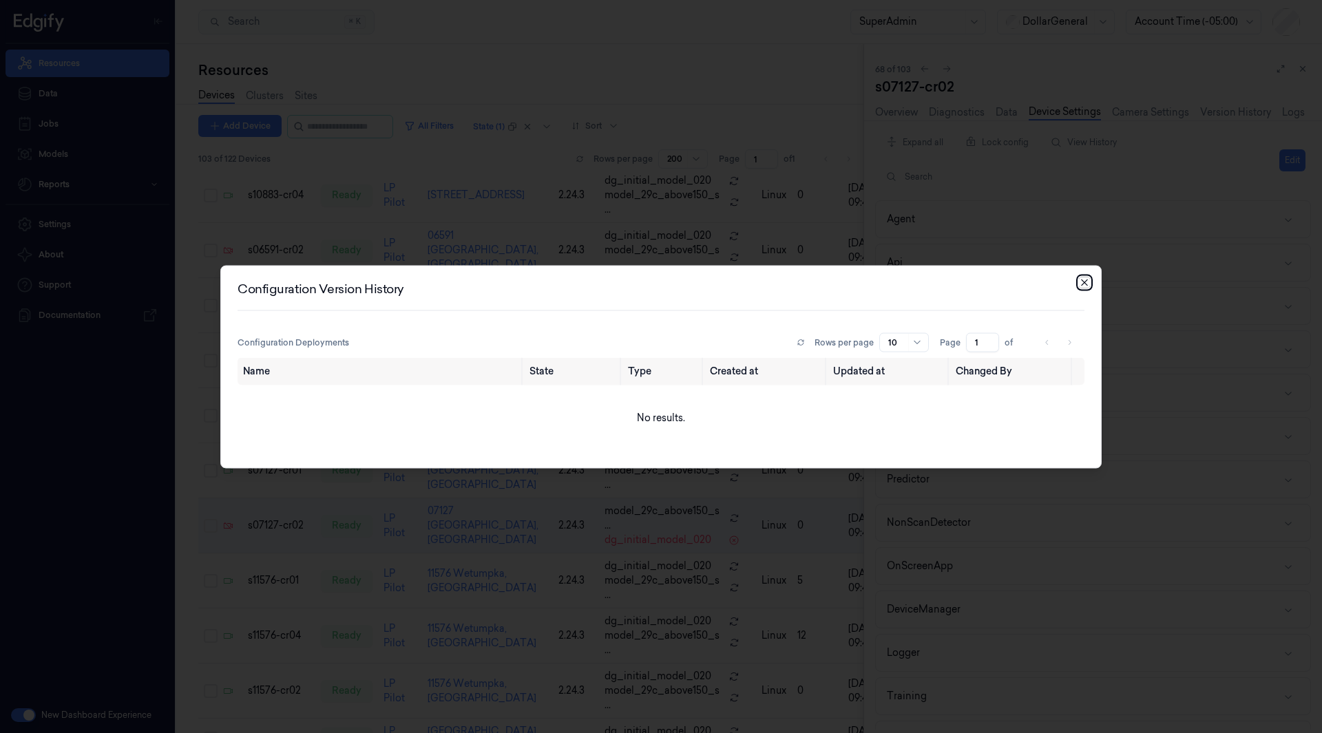
click at [1083, 285] on icon "button" at bounding box center [1084, 282] width 11 height 11
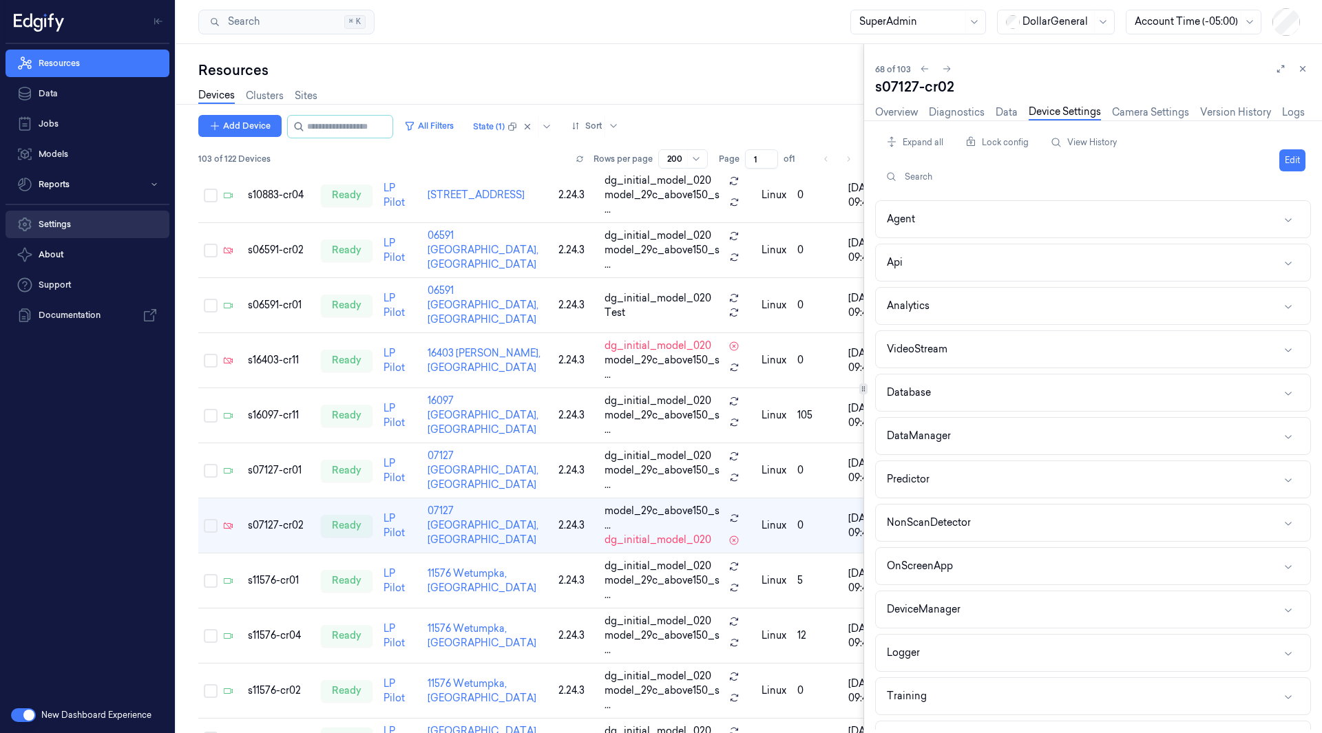
click at [60, 224] on link "Settings" at bounding box center [88, 225] width 164 height 28
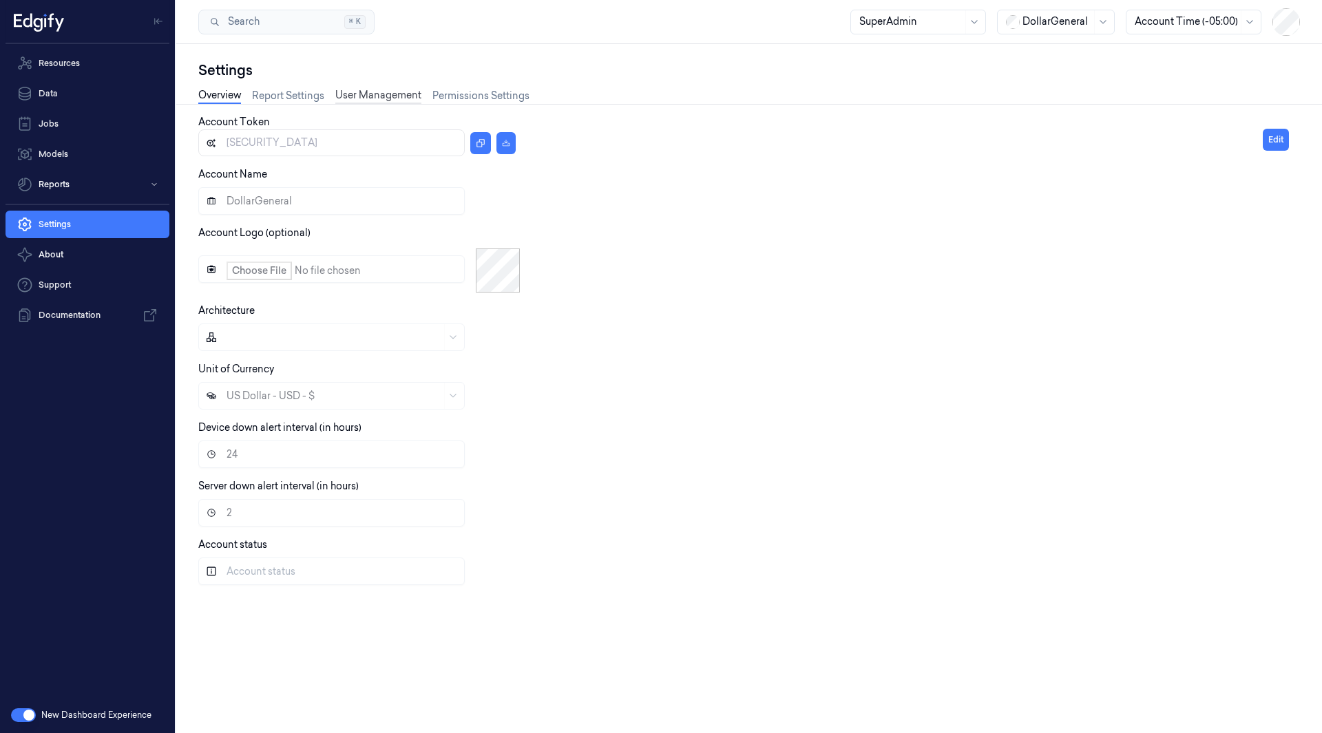
click at [364, 92] on link "User Management" at bounding box center [378, 96] width 86 height 16
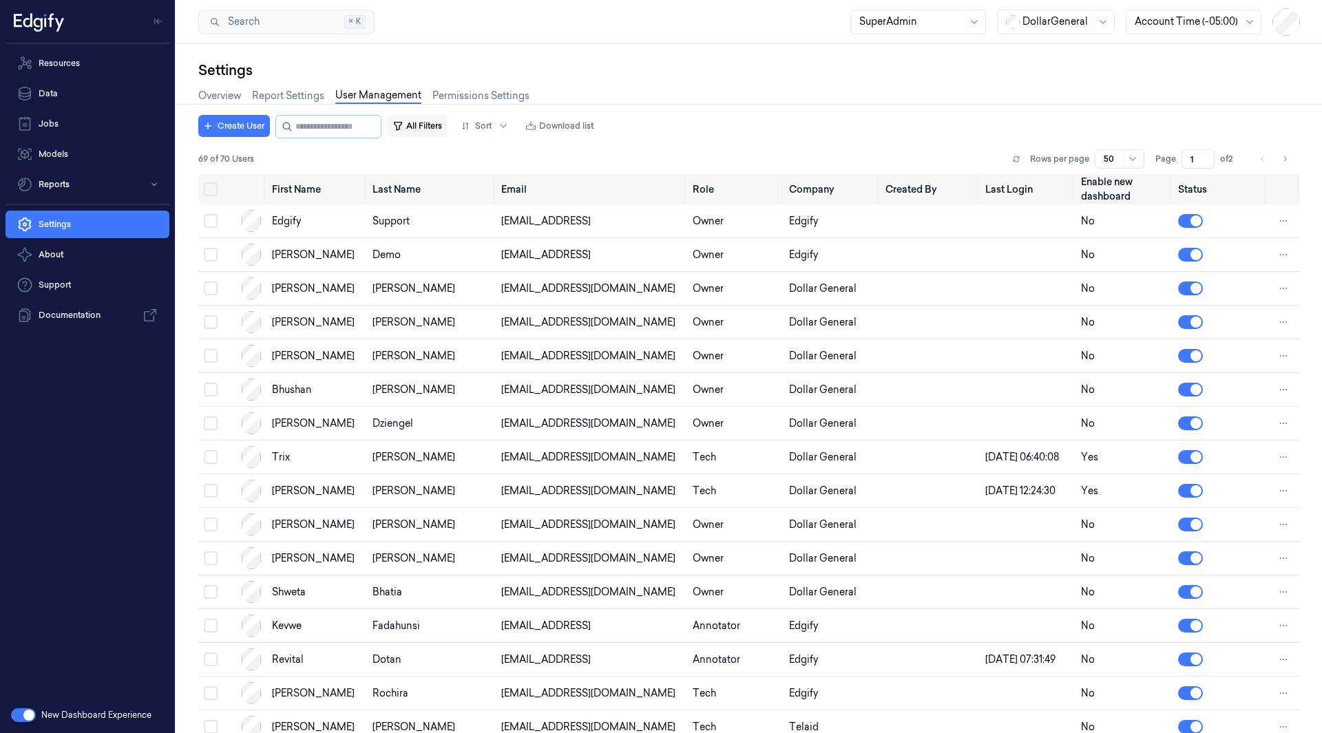
click at [439, 129] on button "All Filters" at bounding box center [417, 126] width 61 height 22
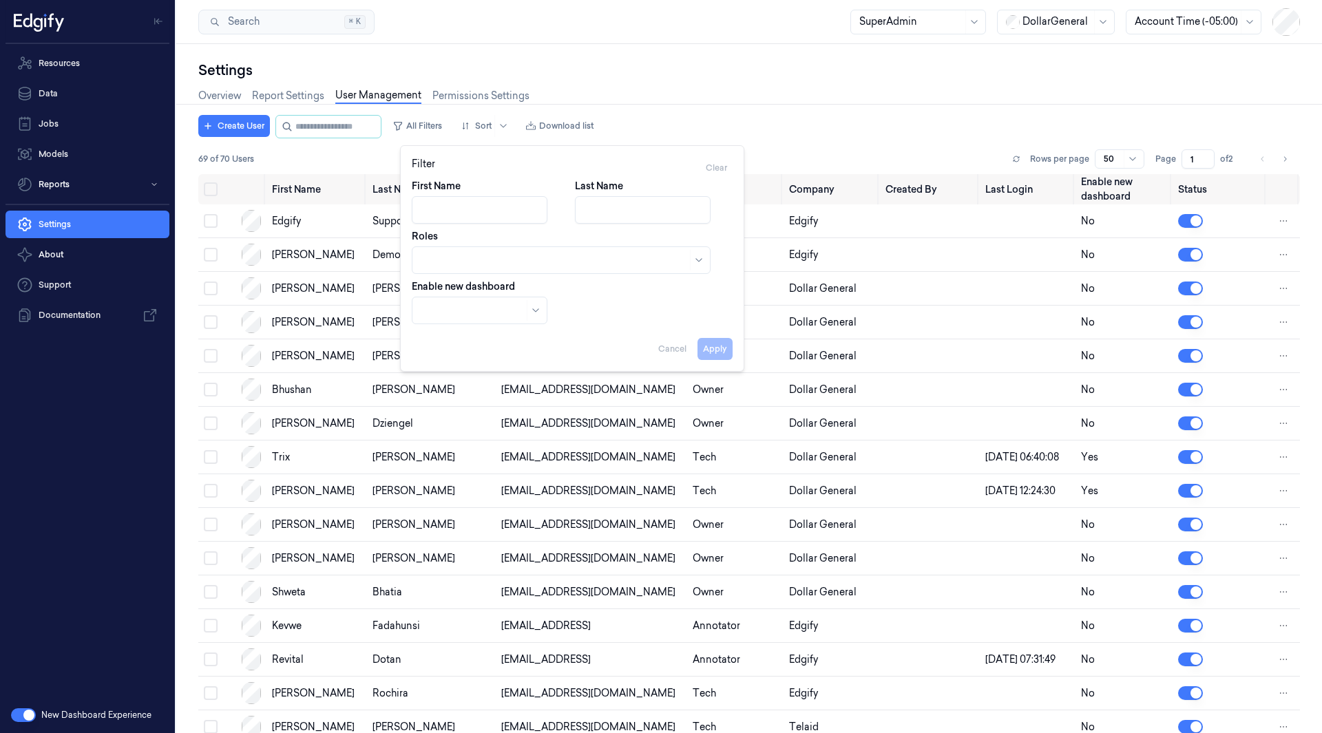
click at [798, 109] on div "Overview Report Settings User Management Permissions Settings" at bounding box center [748, 97] width 1101 height 35
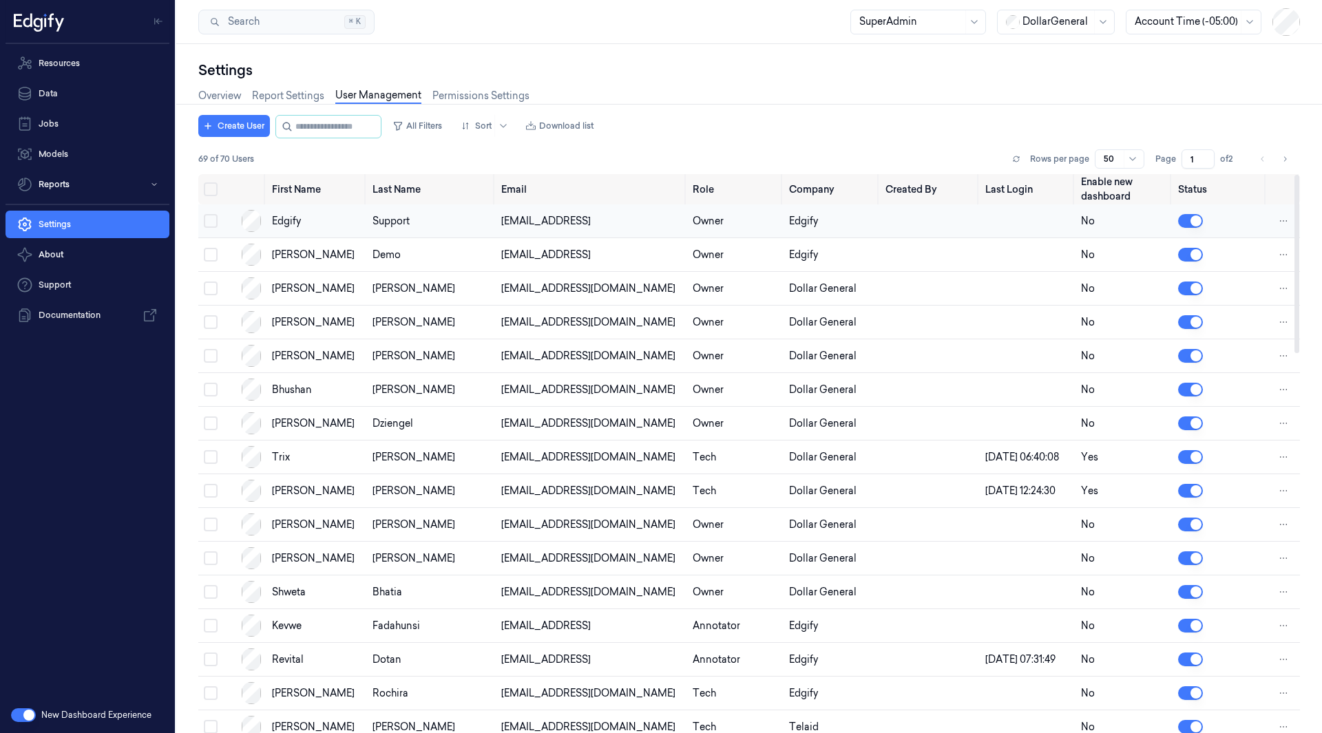
click at [212, 224] on button "Select row" at bounding box center [211, 221] width 14 height 14
